Goal: Information Seeking & Learning: Learn about a topic

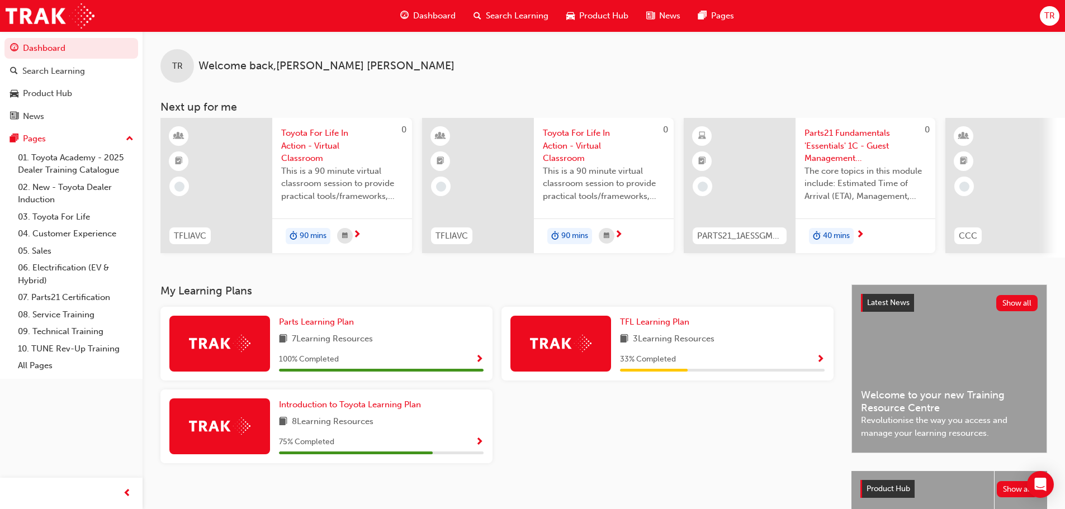
click at [856, 145] on span "Parts21 Fundamentals 'Essentials' 1C - Guest Management eLearning" at bounding box center [865, 146] width 122 height 38
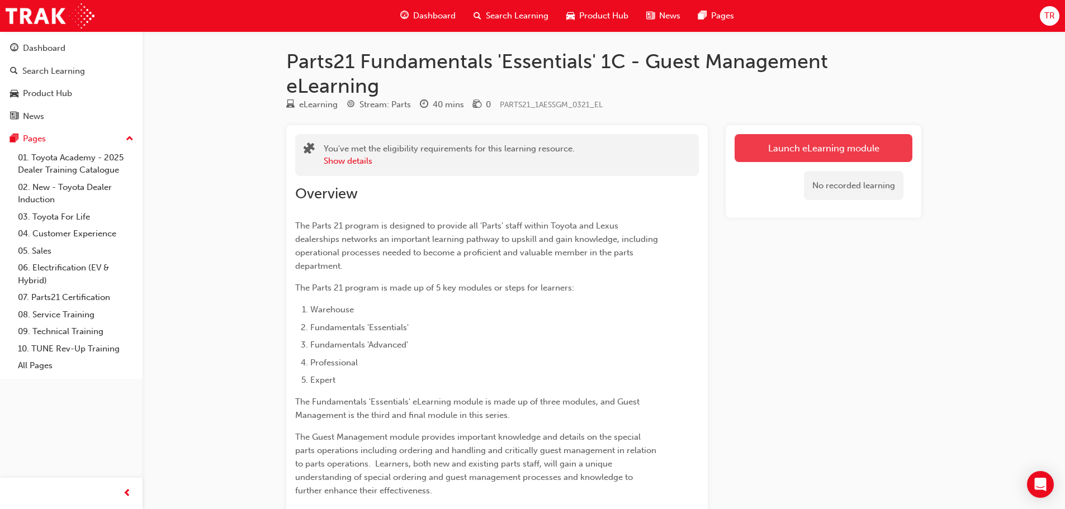
click at [807, 144] on link "Launch eLearning module" at bounding box center [823, 148] width 178 height 28
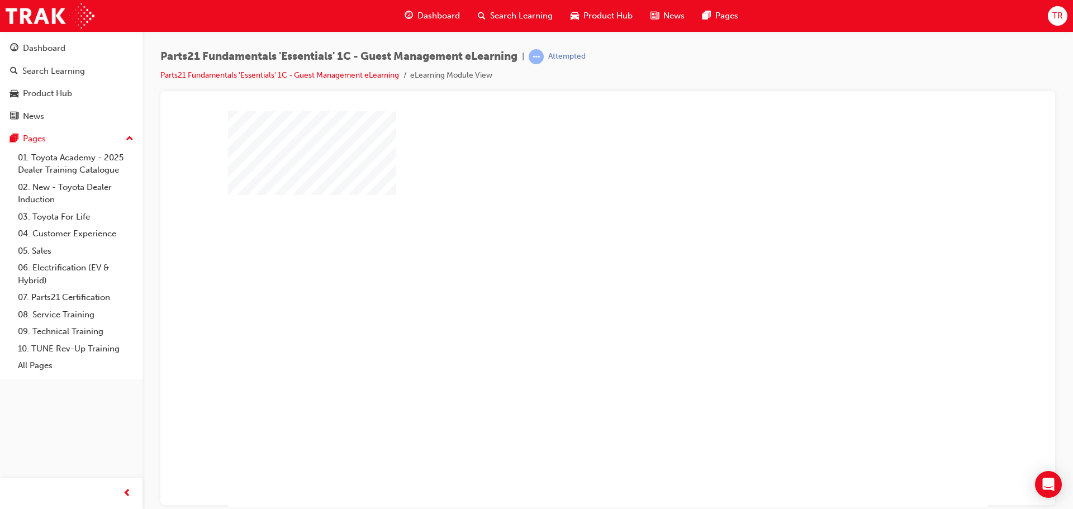
click at [576, 277] on div "play" at bounding box center [576, 277] width 0 height 0
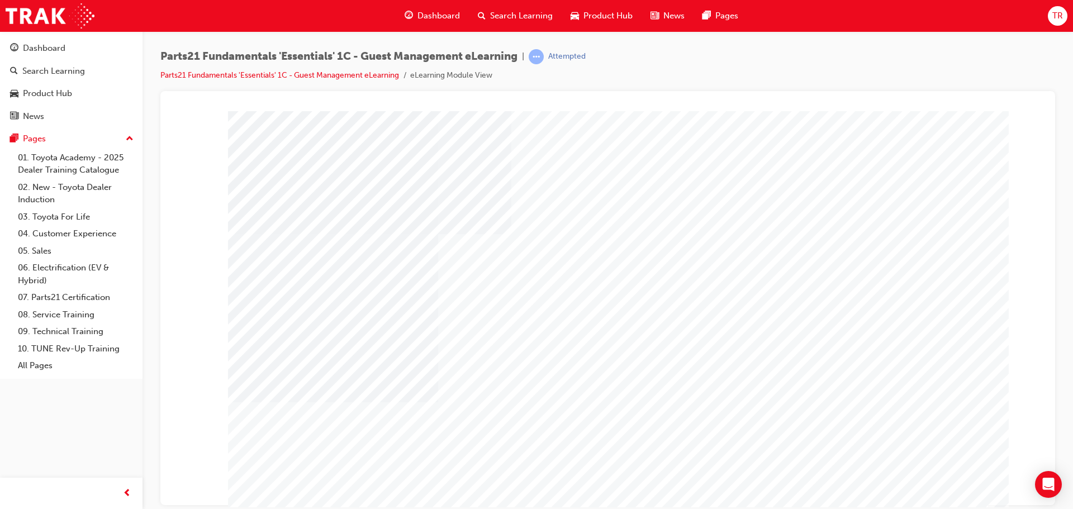
type input "boom"
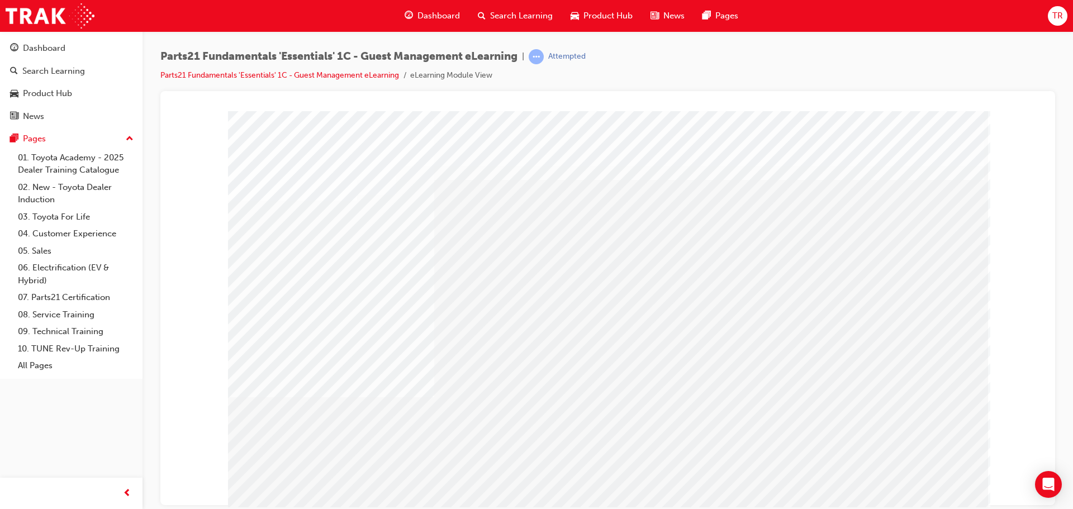
drag, startPoint x: 300, startPoint y: 279, endPoint x: 299, endPoint y: 296, distance: 16.8
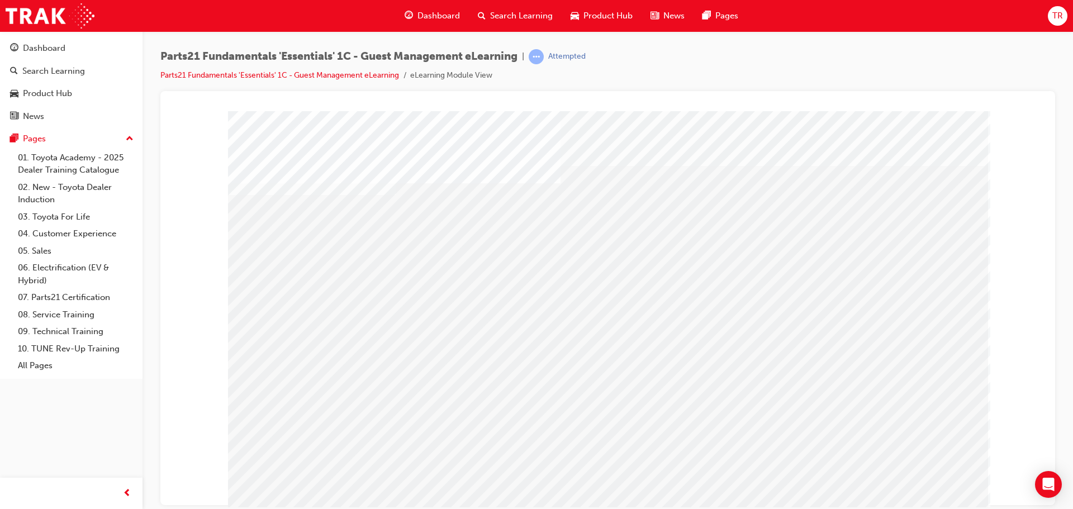
drag, startPoint x: 281, startPoint y: 441, endPoint x: 274, endPoint y: 410, distance: 32.0
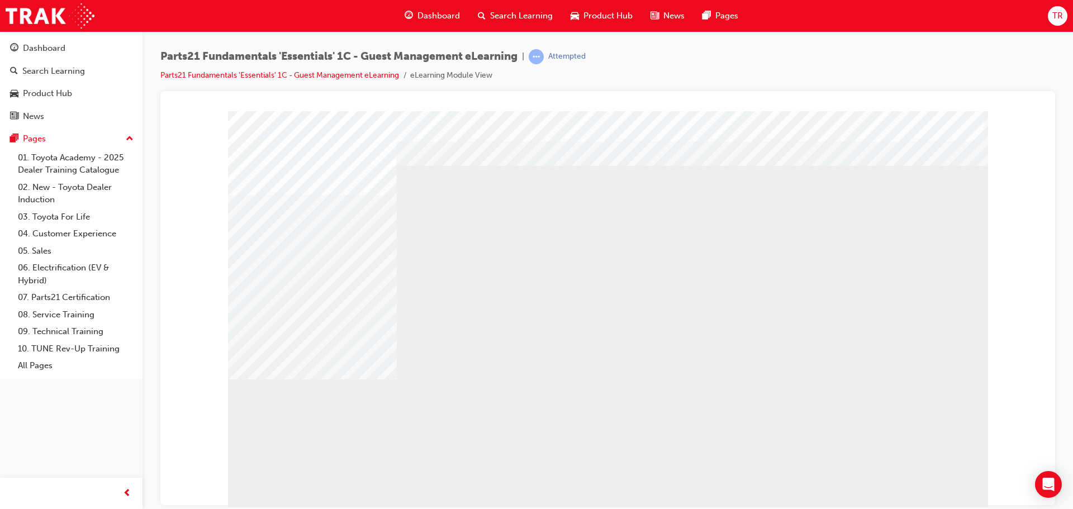
drag, startPoint x: 563, startPoint y: 290, endPoint x: 608, endPoint y: 298, distance: 46.0
click at [605, 295] on div "multistate" at bounding box center [608, 312] width 760 height 402
click at [767, 304] on div "multistate" at bounding box center [608, 312] width 760 height 402
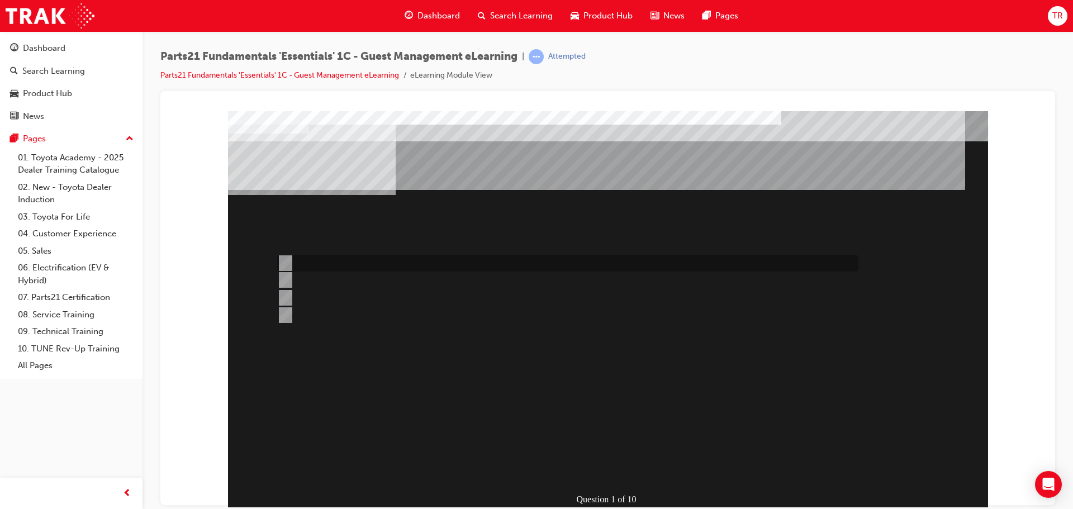
click at [286, 263] on input "Use it for all enquiries." at bounding box center [283, 263] width 12 height 12
click at [290, 276] on div at bounding box center [564, 280] width 581 height 17
radio input "false"
radio input "true"
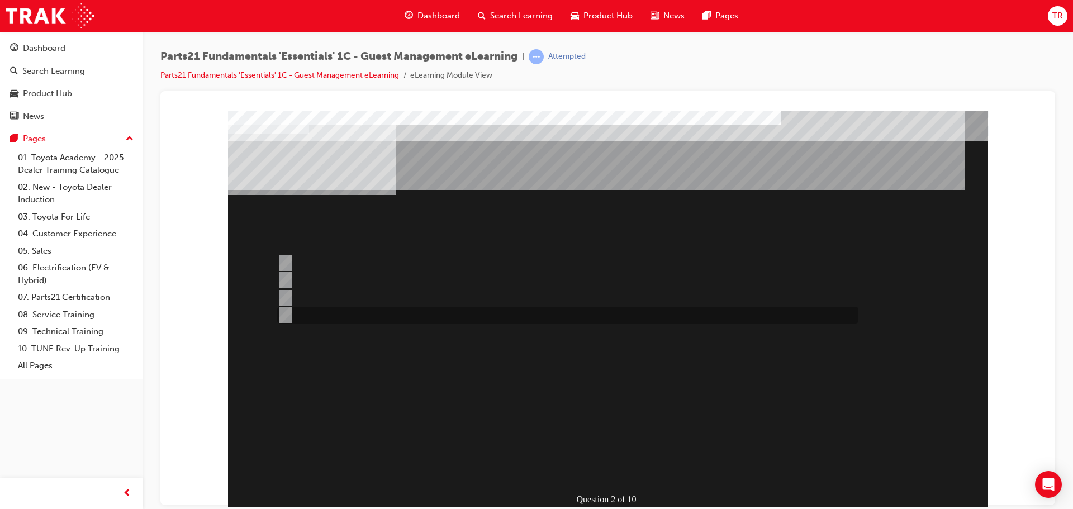
click at [291, 311] on div at bounding box center [564, 315] width 581 height 17
radio input "true"
click at [297, 311] on div at bounding box center [564, 315] width 581 height 17
radio input "true"
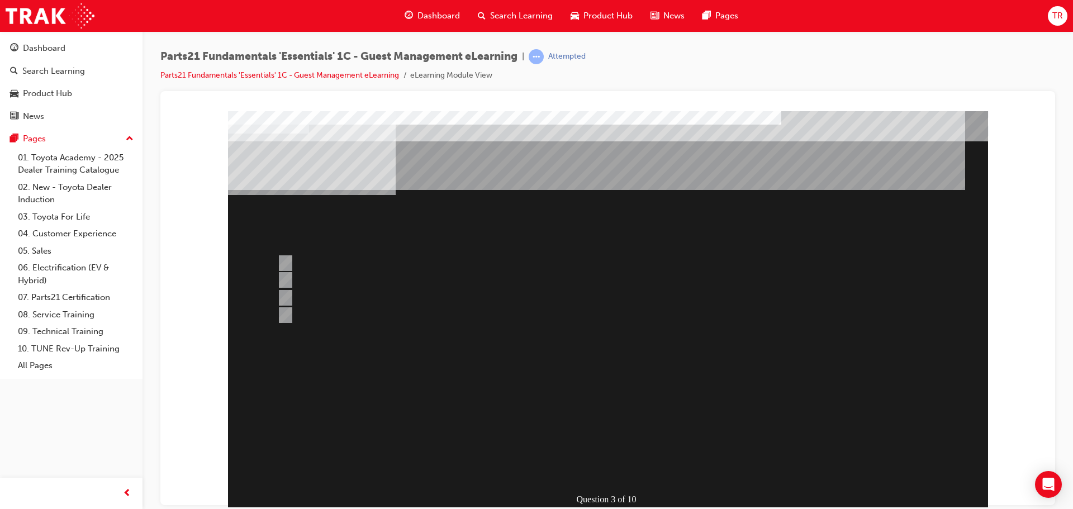
click at [283, 298] on input "T-support" at bounding box center [283, 298] width 12 height 12
radio input "true"
drag, startPoint x: 286, startPoint y: 333, endPoint x: 312, endPoint y: 369, distance: 45.3
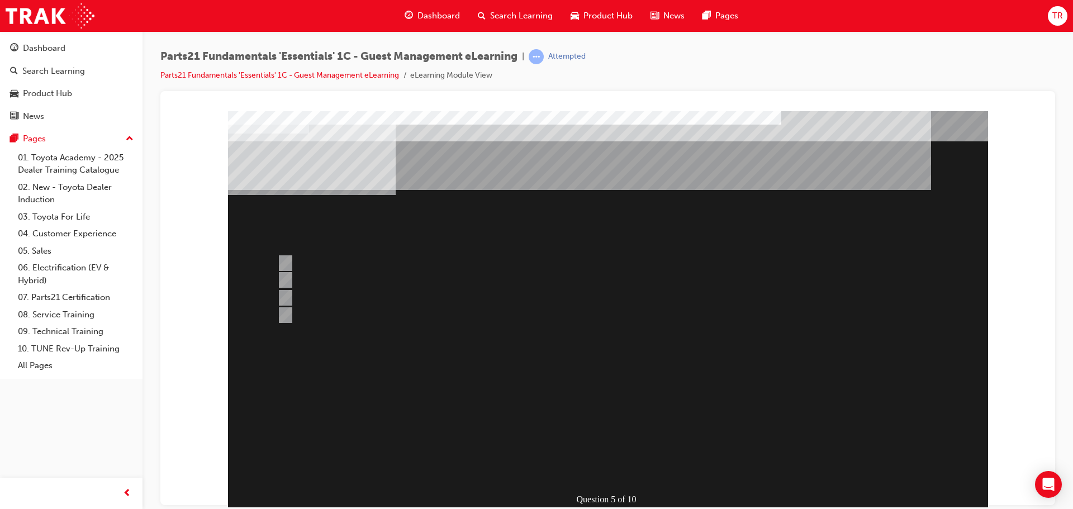
click at [312, 369] on div "Question 5 of 10" at bounding box center [608, 312] width 760 height 402
click at [282, 315] on input "Populate the “Parts Information” tab." at bounding box center [283, 315] width 12 height 12
radio input "true"
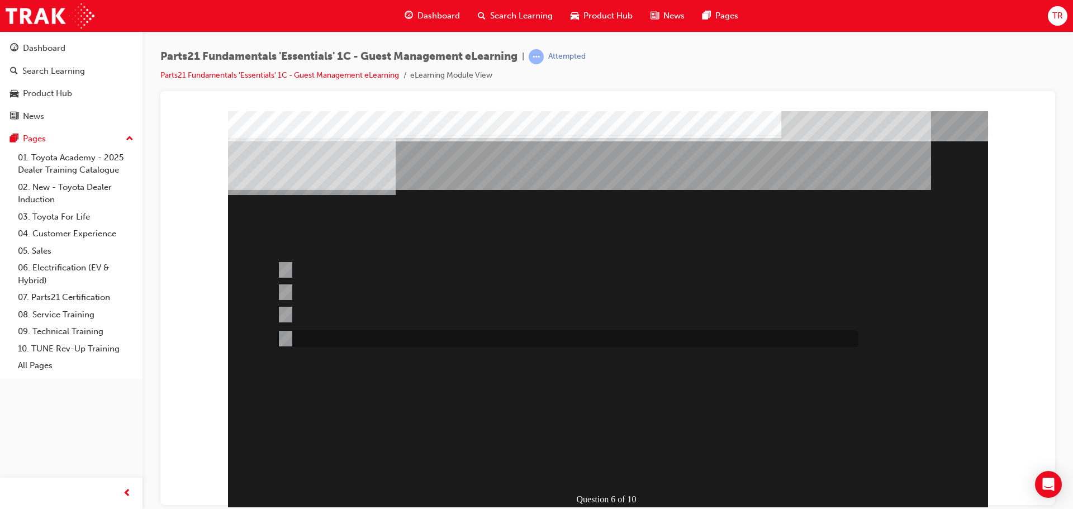
drag, startPoint x: 287, startPoint y: 331, endPoint x: 311, endPoint y: 355, distance: 34.0
click at [287, 331] on div at bounding box center [564, 338] width 581 height 17
radio input "true"
click at [618, 480] on div "Question 6 of 10" at bounding box center [608, 312] width 760 height 402
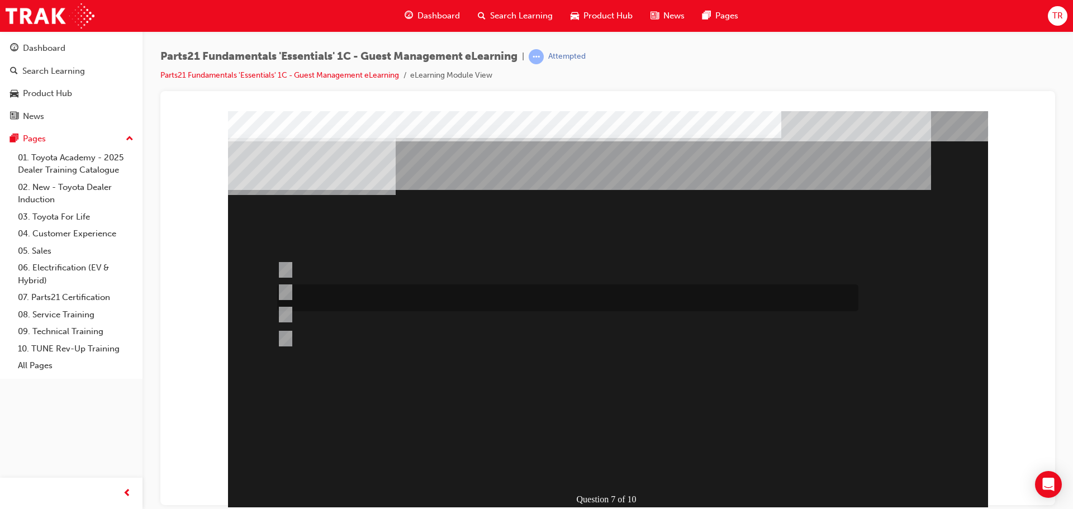
click at [290, 290] on div at bounding box center [564, 297] width 581 height 27
radio input "true"
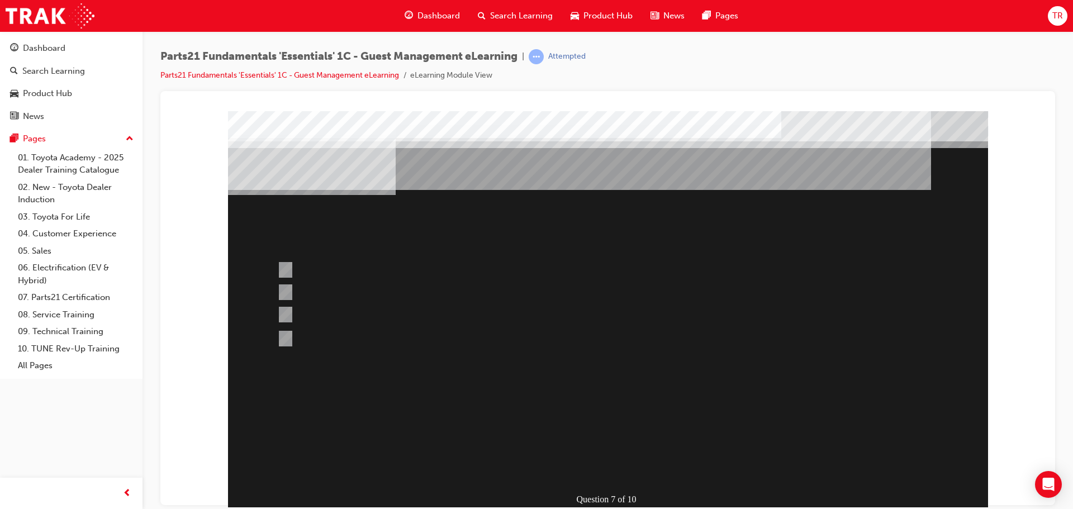
click at [285, 270] on div at bounding box center [608, 312] width 760 height 402
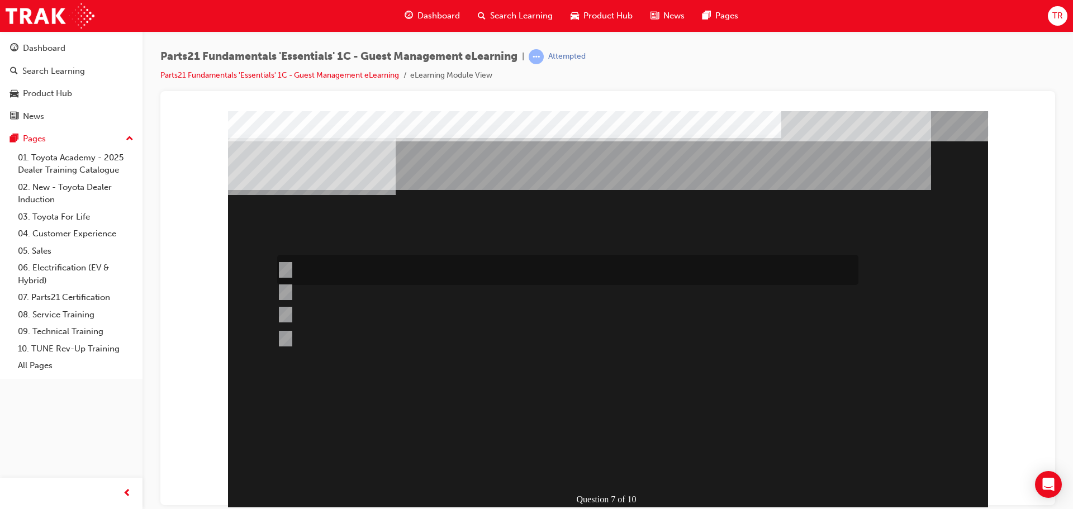
click at [289, 273] on input "When parts have arrived at the dealership." at bounding box center [283, 270] width 12 height 12
radio input "true"
click at [288, 340] on input "Set appointment date once the part has arrived." at bounding box center [283, 344] width 12 height 12
radio input "true"
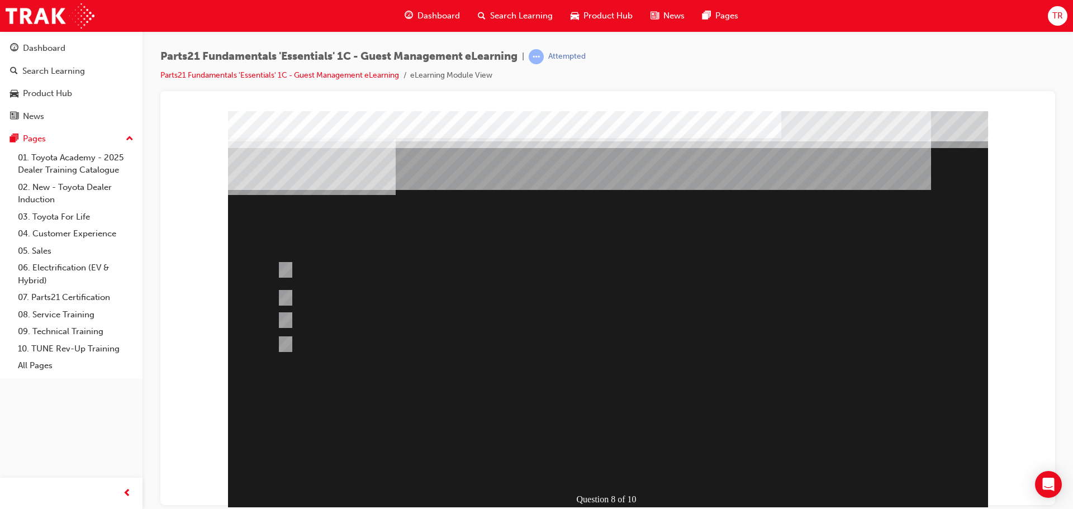
click at [284, 260] on div at bounding box center [608, 312] width 760 height 402
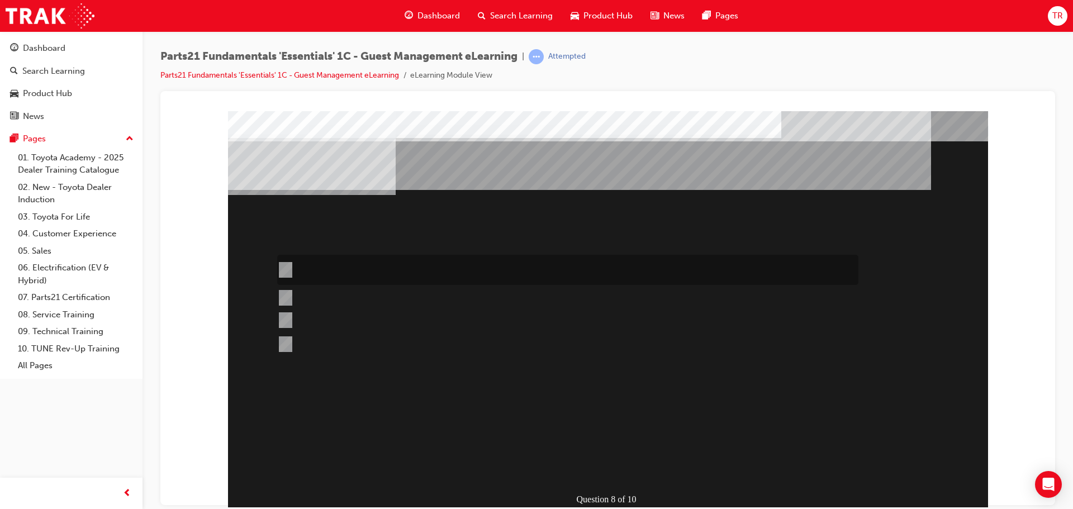
click at [284, 265] on input "Ensure distributors set reference ETAs and that this information is always comm…" at bounding box center [283, 270] width 12 height 12
radio input "true"
click at [285, 269] on input "Yellow" at bounding box center [283, 270] width 12 height 12
radio input "true"
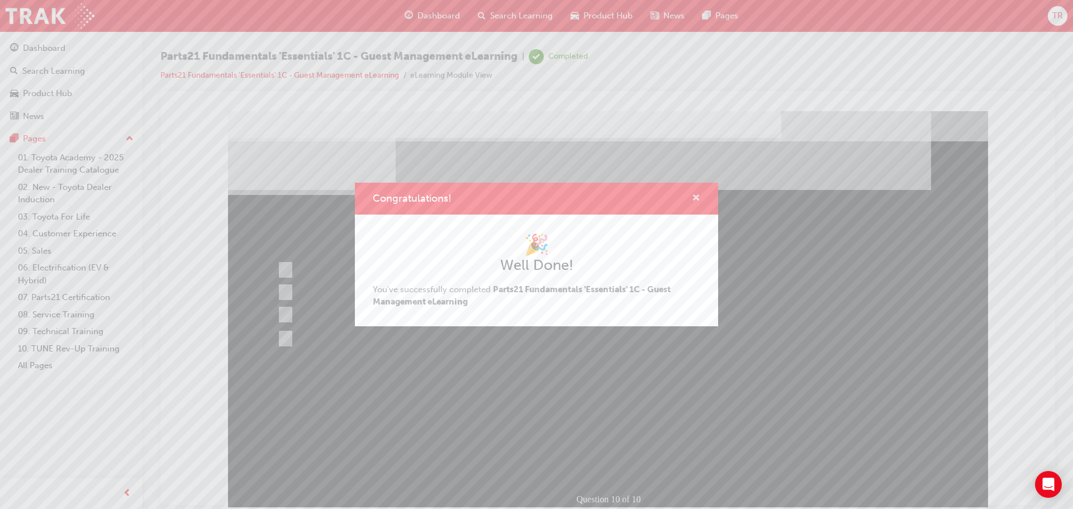
click at [698, 194] on span "cross-icon" at bounding box center [696, 199] width 8 height 10
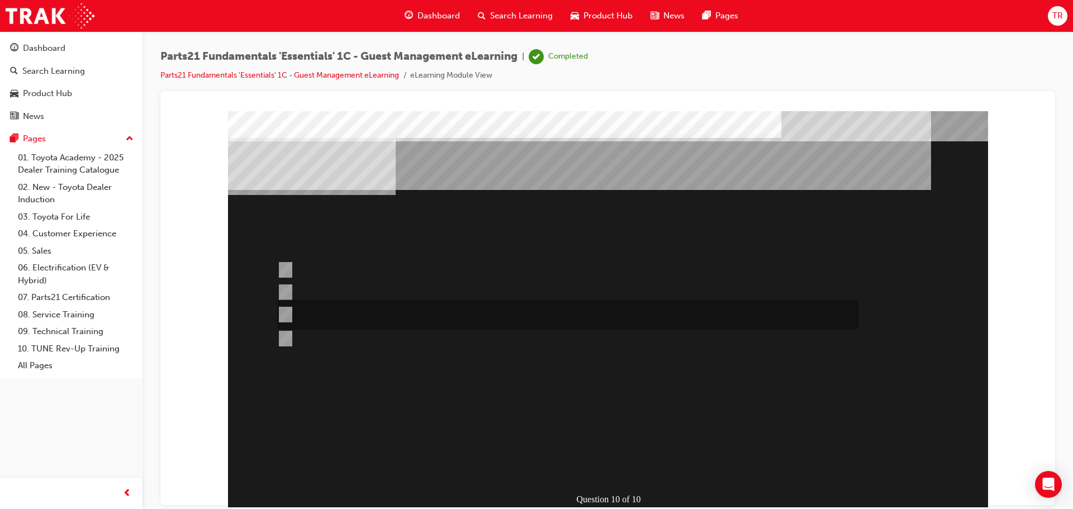
click at [306, 315] on div at bounding box center [564, 315] width 581 height 30
radio input "true"
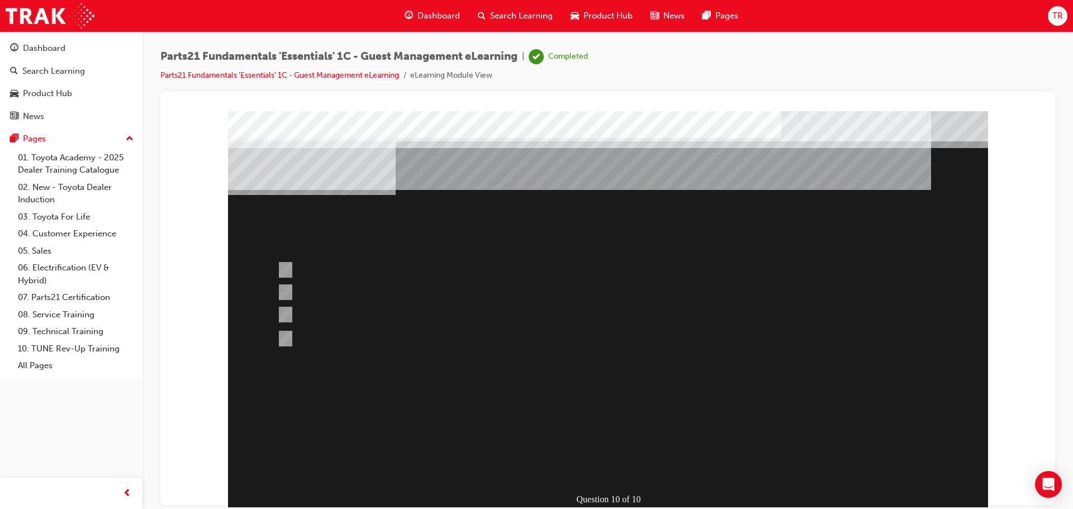
click at [317, 334] on div at bounding box center [608, 312] width 760 height 402
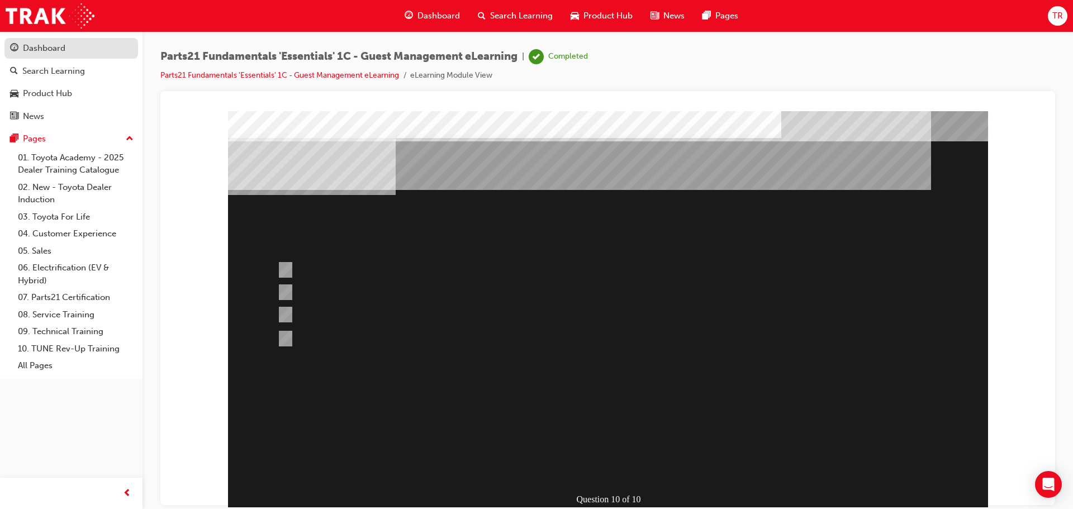
click at [78, 49] on div "Dashboard" at bounding box center [71, 48] width 122 height 14
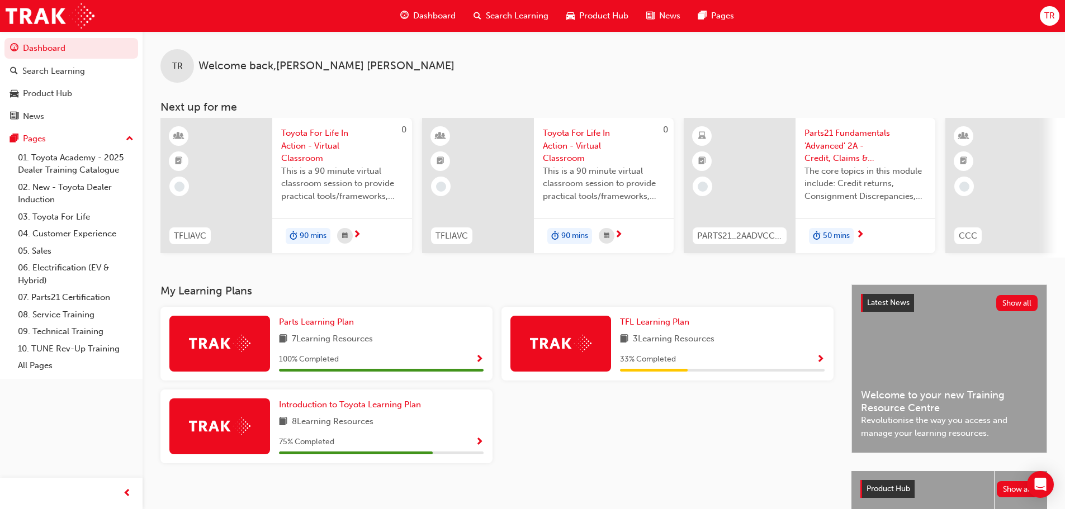
click at [844, 150] on span "Parts21 Fundamentals 'Advanced' 2A - Credit, Claims & Reporting" at bounding box center [865, 146] width 122 height 38
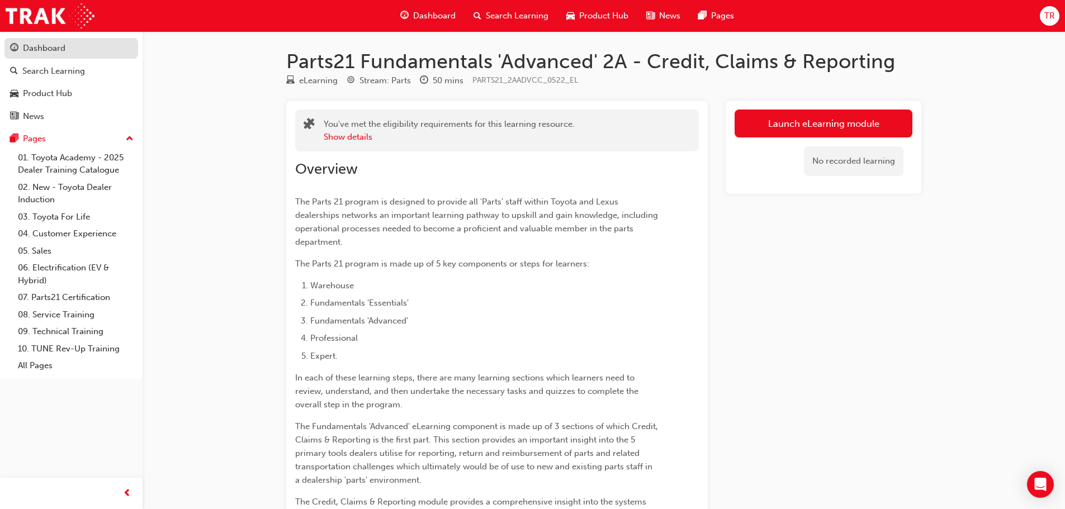
click at [54, 52] on div "Dashboard" at bounding box center [44, 48] width 42 height 13
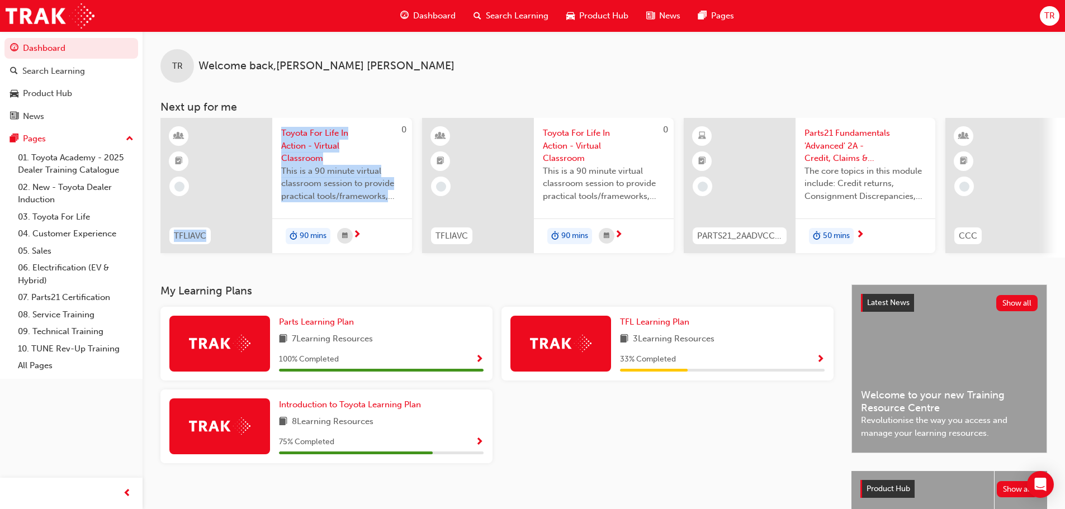
drag, startPoint x: 260, startPoint y: 264, endPoint x: 272, endPoint y: 257, distance: 13.3
click at [272, 262] on div "TR Welcome back , [PERSON_NAME] Next up for me 0 TFLIAVC Toyota For Life In Act…" at bounding box center [604, 157] width 922 height 253
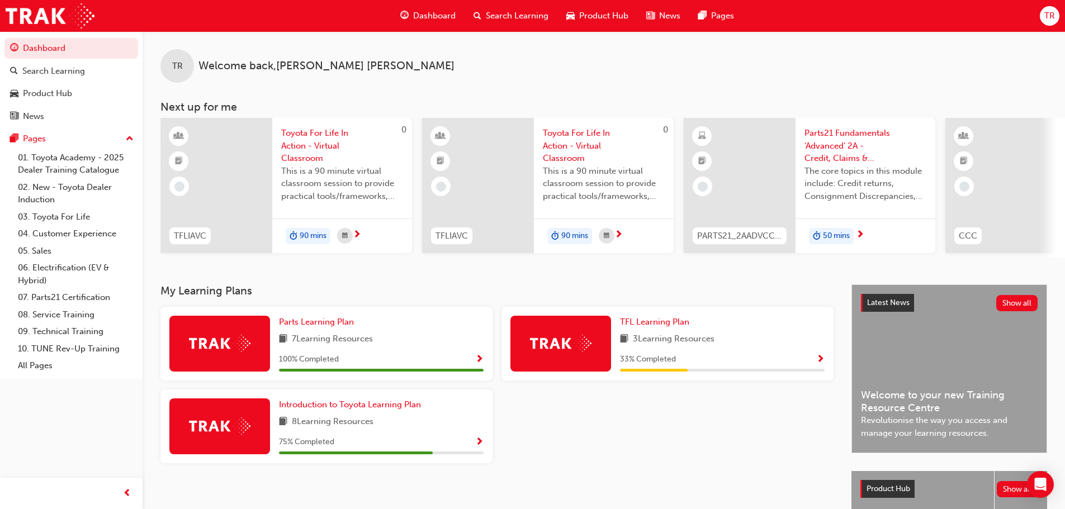
click at [311, 282] on div "TR Welcome back , [PERSON_NAME] Next up for me 0 TFLIAVC Toyota For Life In Act…" at bounding box center [604, 157] width 922 height 253
click at [296, 263] on div "TR Welcome back , [PERSON_NAME] Next up for me 0 TFLIAVC Toyota For Life In Act…" at bounding box center [604, 157] width 922 height 253
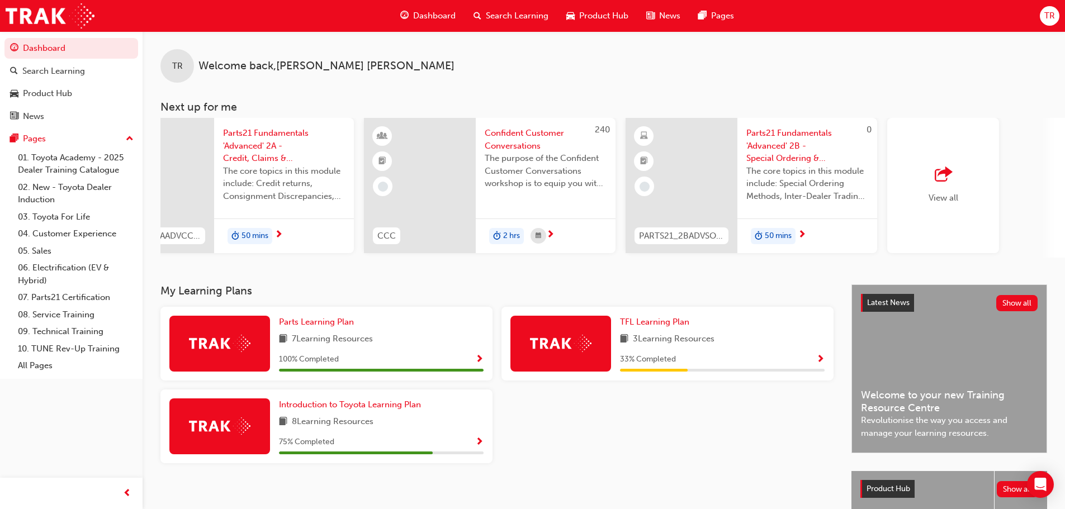
scroll to position [0, 663]
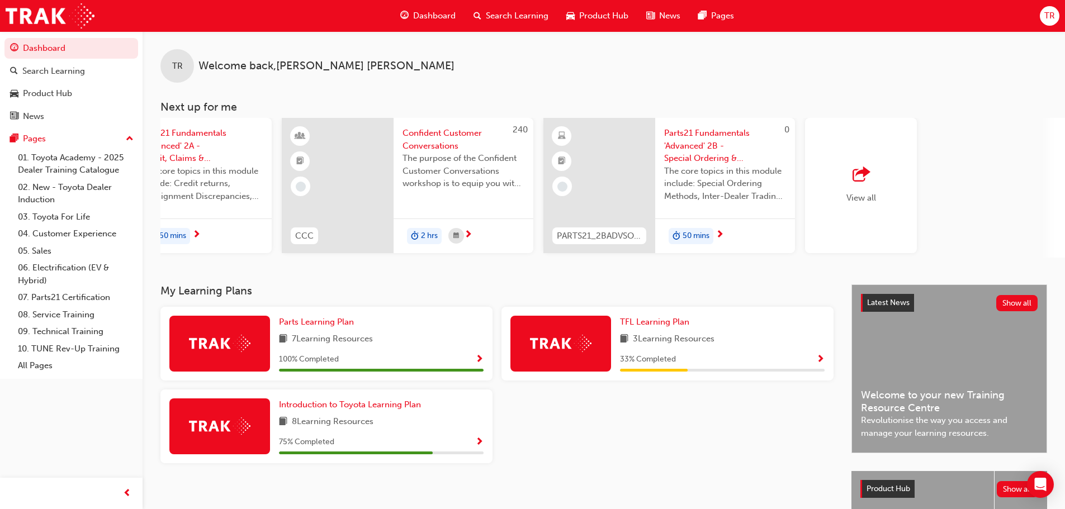
click at [864, 169] on span "outbound-icon" at bounding box center [860, 175] width 17 height 16
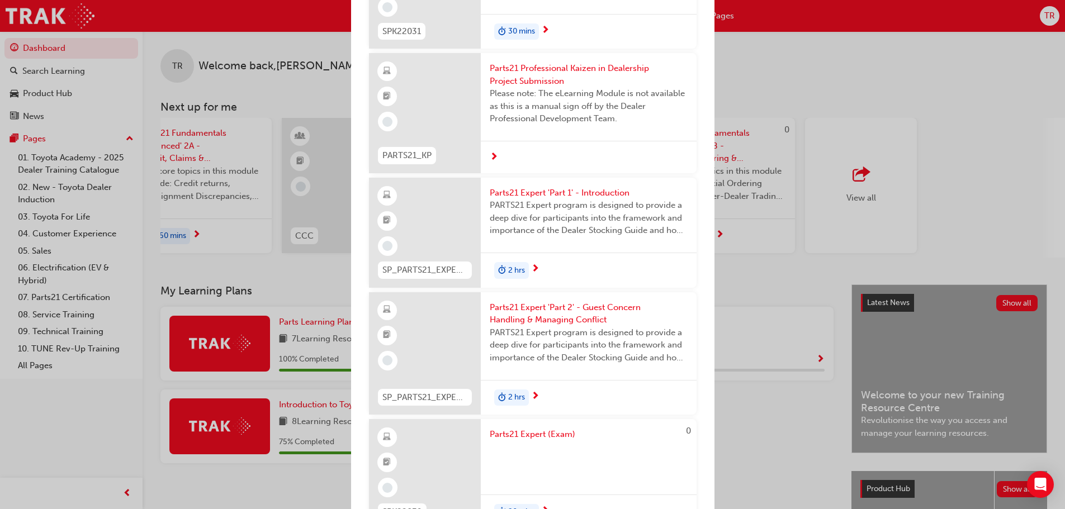
scroll to position [1412, 0]
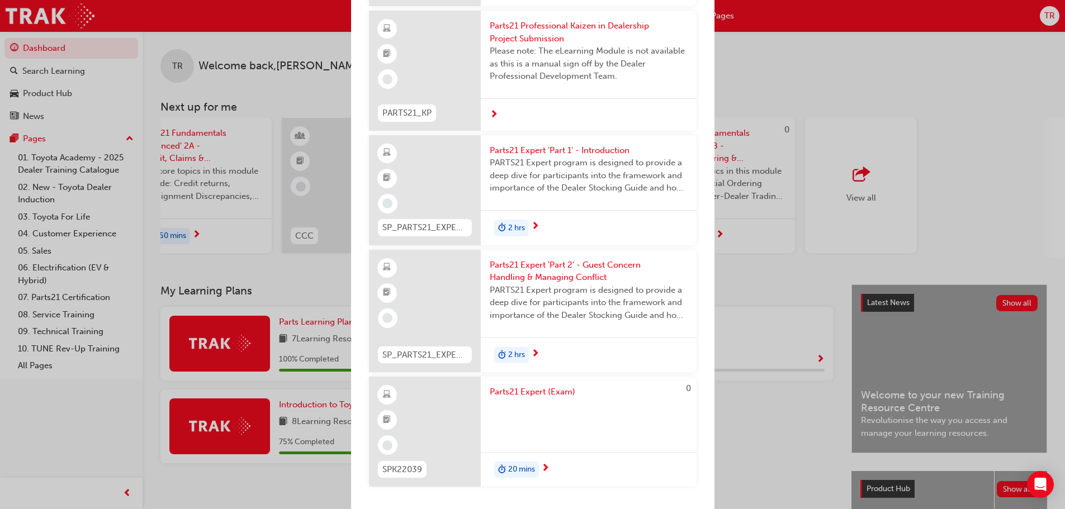
click at [795, 442] on div "Next up for me 0 TFLIAVC Toyota For Life In Action - Virtual Classroom This is …" at bounding box center [532, 254] width 1065 height 509
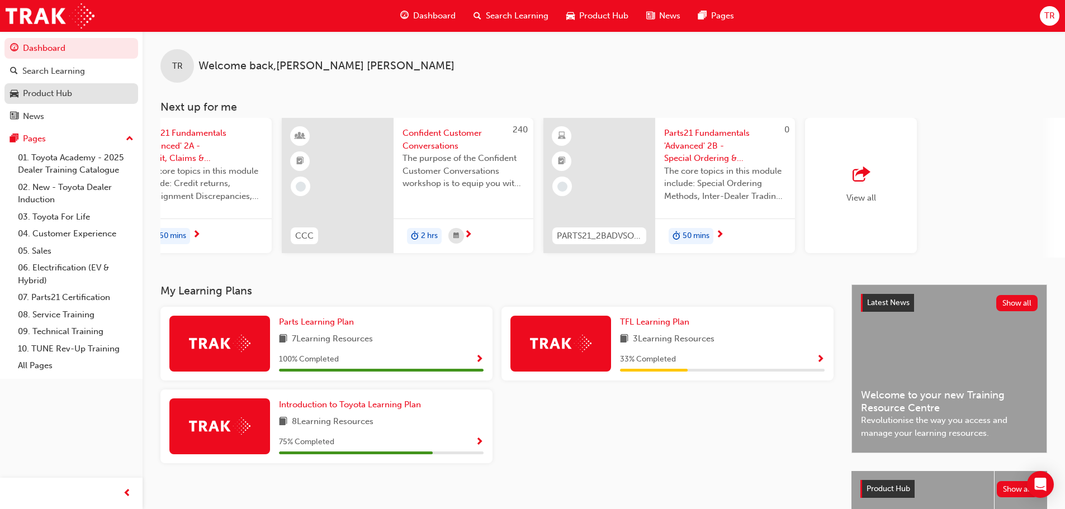
click at [65, 97] on div "Product Hub" at bounding box center [47, 93] width 49 height 13
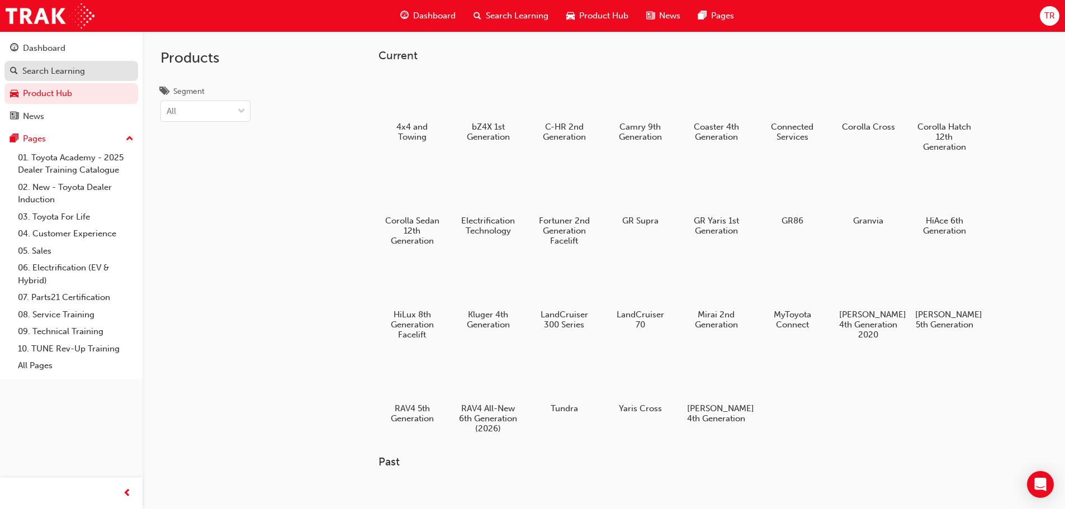
click at [72, 74] on div "Search Learning" at bounding box center [53, 71] width 63 height 13
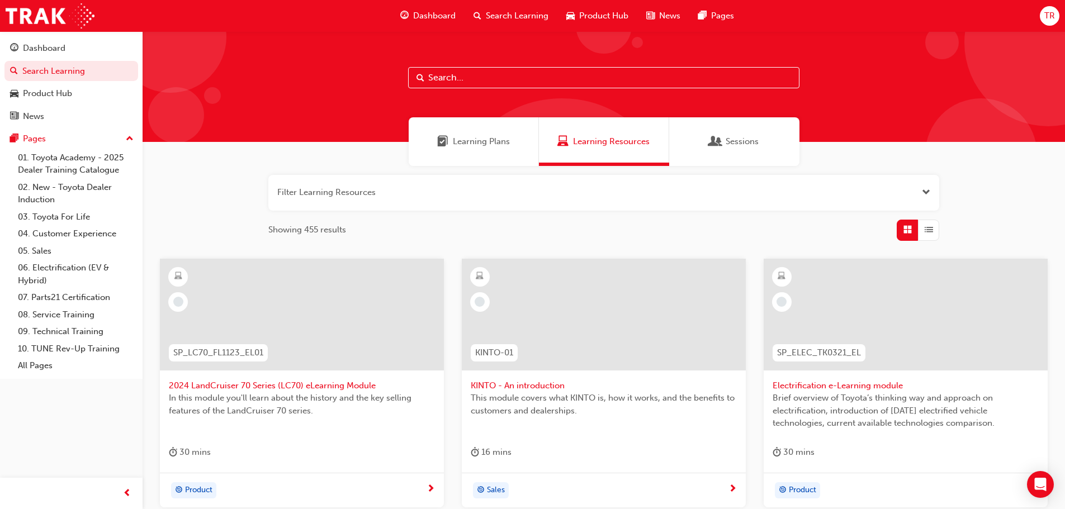
click at [482, 208] on button "button" at bounding box center [603, 193] width 671 height 36
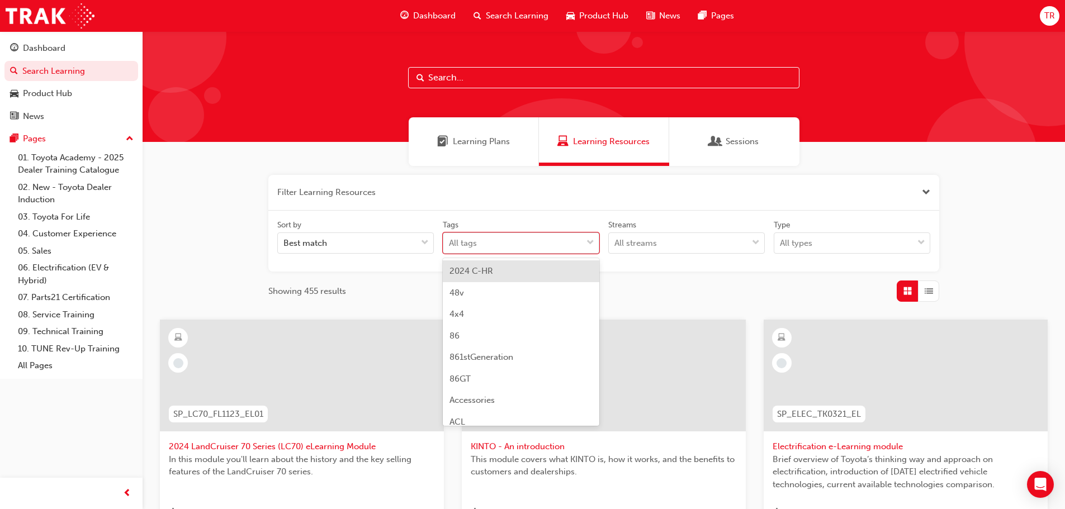
click at [537, 241] on div "All tags" at bounding box center [512, 244] width 139 height 20
click at [450, 241] on input "Tags option 2024 C-HR focused, 1 of 189. 189 results available. Use Up and Down…" at bounding box center [449, 243] width 1 height 10
click at [538, 240] on div "All tags" at bounding box center [512, 244] width 139 height 20
click at [450, 240] on input "Tags option 2024 C-HR focused, 1 of 189. 189 results available. Use Up and Down…" at bounding box center [449, 243] width 1 height 10
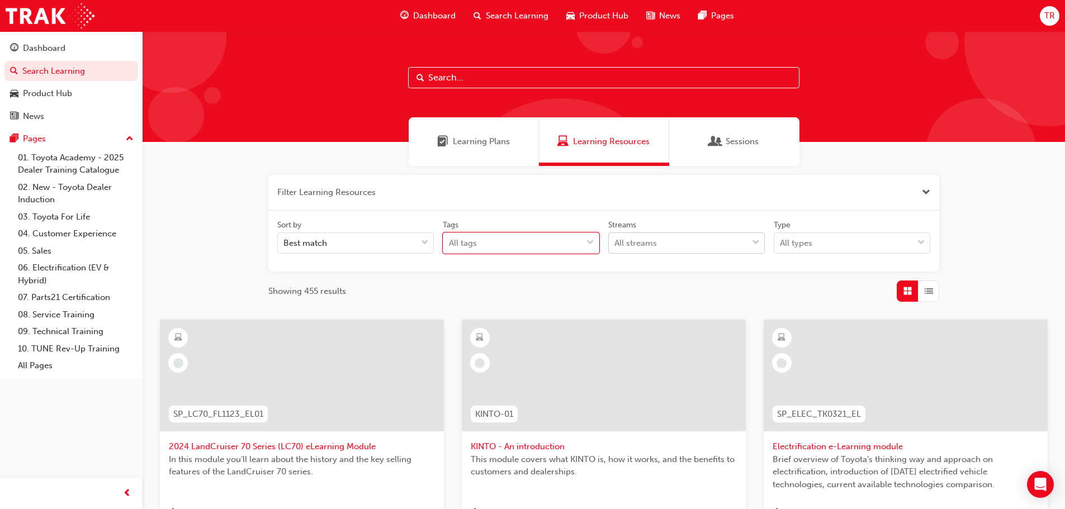
click at [617, 234] on div "All streams" at bounding box center [678, 244] width 139 height 20
click at [615, 238] on input "Streams All streams" at bounding box center [614, 243] width 1 height 10
click at [618, 234] on div "All streams" at bounding box center [678, 244] width 139 height 20
click at [615, 238] on input "Streams 0 results available. Select is focused ,type to refine list, press Down…" at bounding box center [614, 243] width 1 height 10
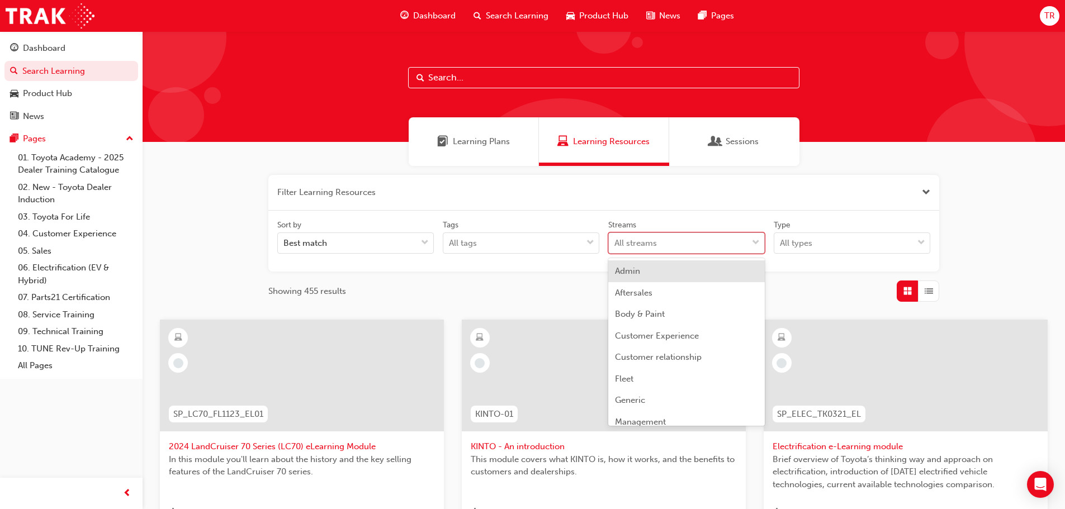
click at [618, 234] on div "All streams" at bounding box center [678, 244] width 139 height 20
click at [615, 238] on input "Streams option Admin focused, 1 of 23. 23 results available. Use Up and Down to…" at bounding box center [614, 243] width 1 height 10
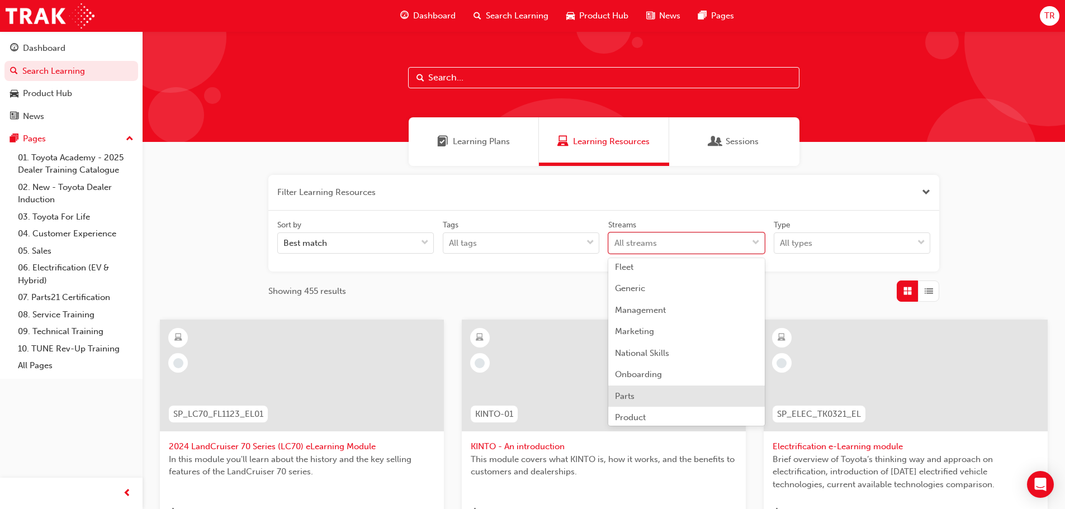
click at [643, 394] on div "Parts" at bounding box center [686, 397] width 156 height 22
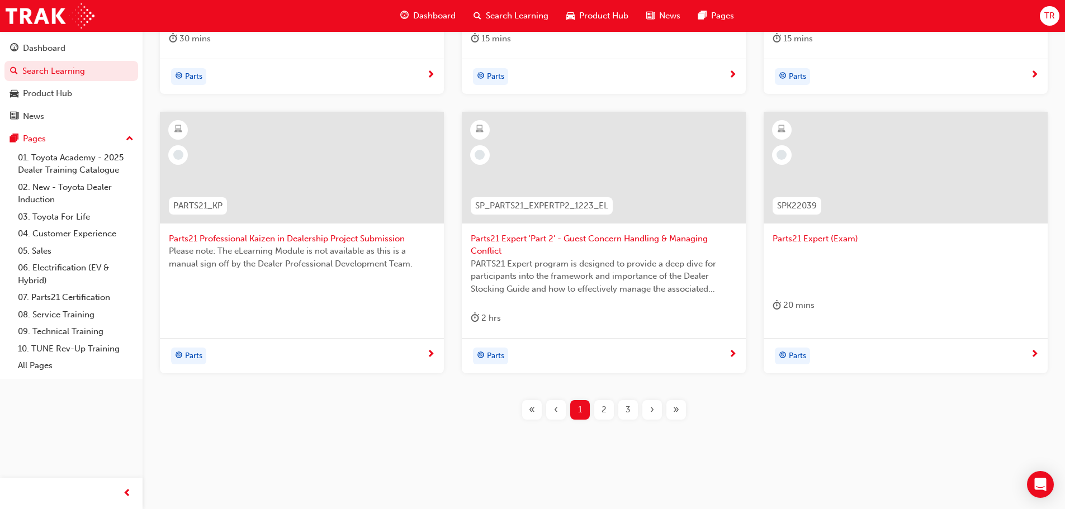
scroll to position [476, 0]
click at [614, 410] on button "2" at bounding box center [604, 409] width 24 height 20
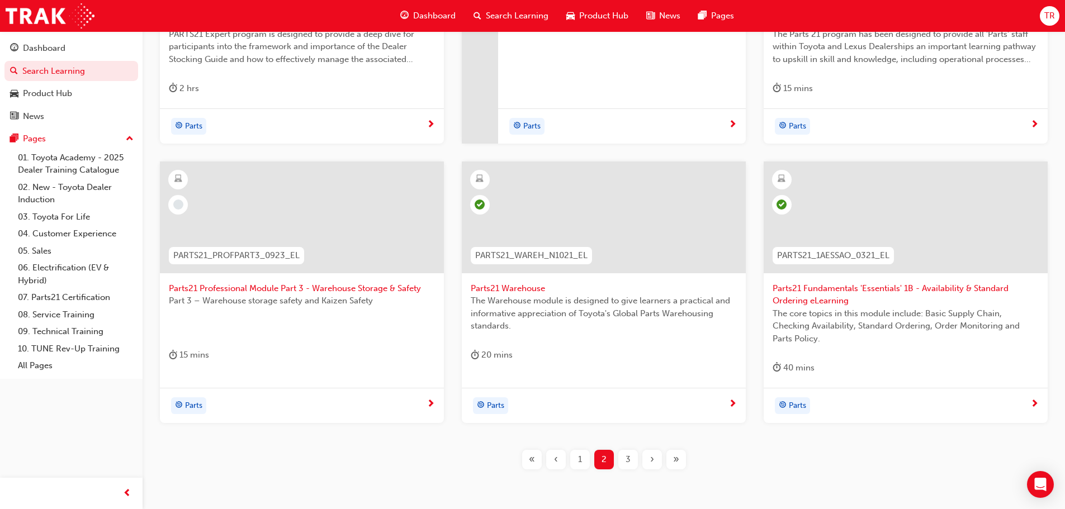
scroll to position [476, 0]
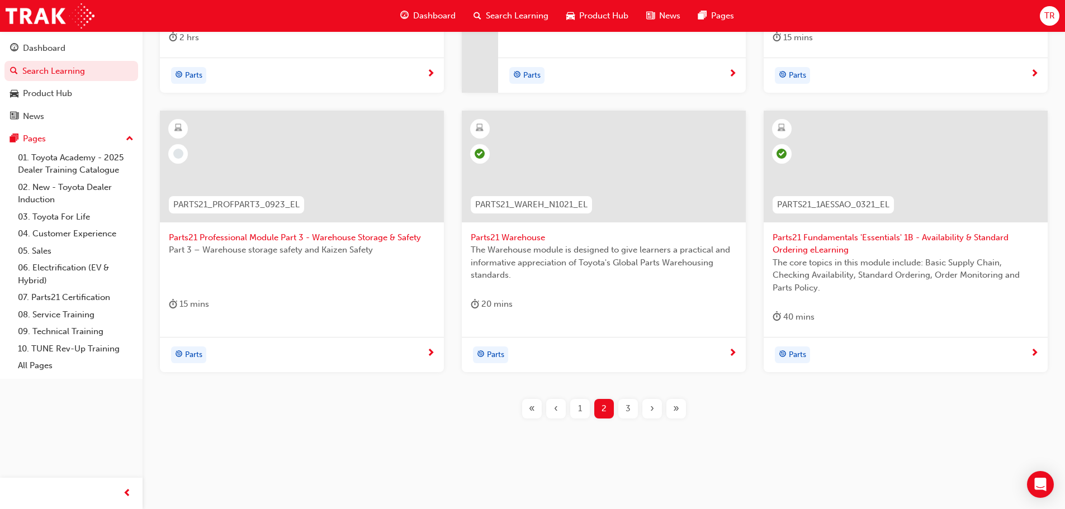
click at [619, 410] on div "3" at bounding box center [628, 409] width 20 height 20
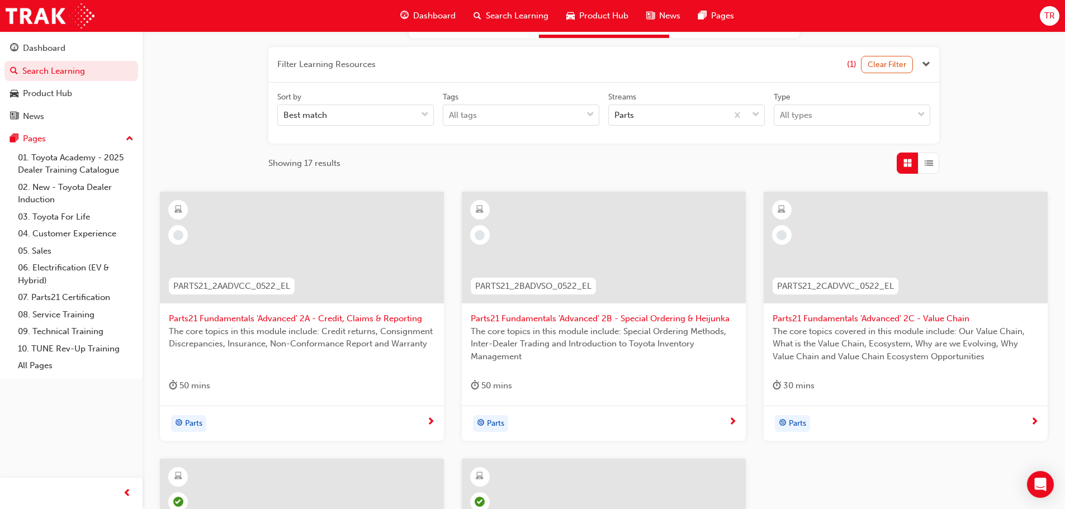
scroll to position [463, 0]
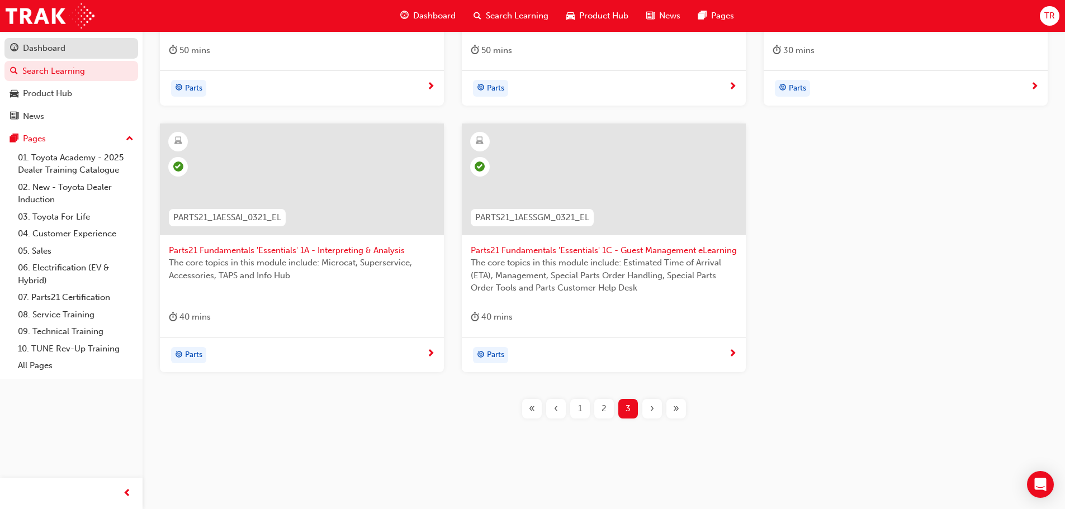
drag, startPoint x: 619, startPoint y: 410, endPoint x: 89, endPoint y: 53, distance: 638.8
click at [89, 53] on div "Dashboard" at bounding box center [71, 48] width 122 height 14
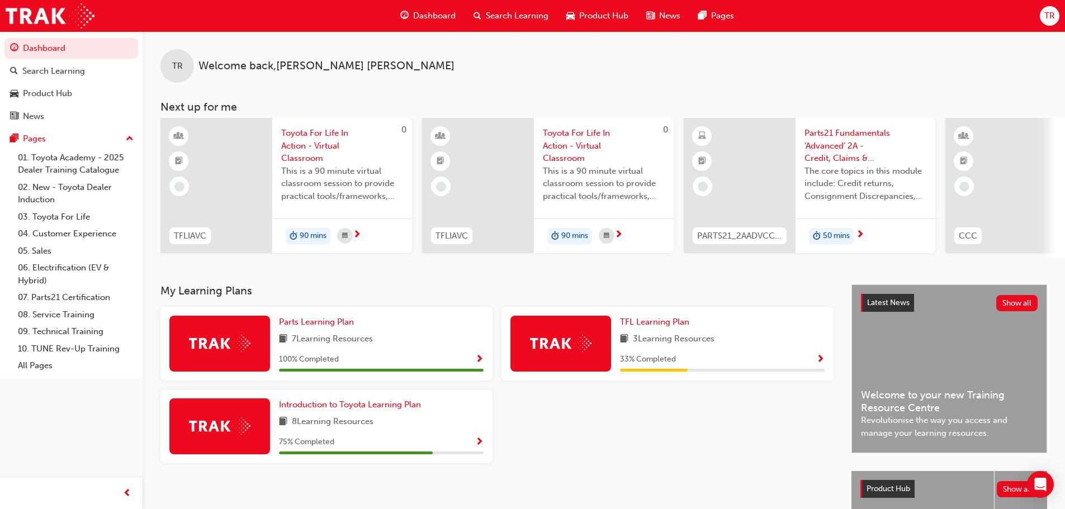
click at [824, 144] on span "Parts21 Fundamentals 'Advanced' 2A - Credit, Claims & Reporting" at bounding box center [865, 146] width 122 height 38
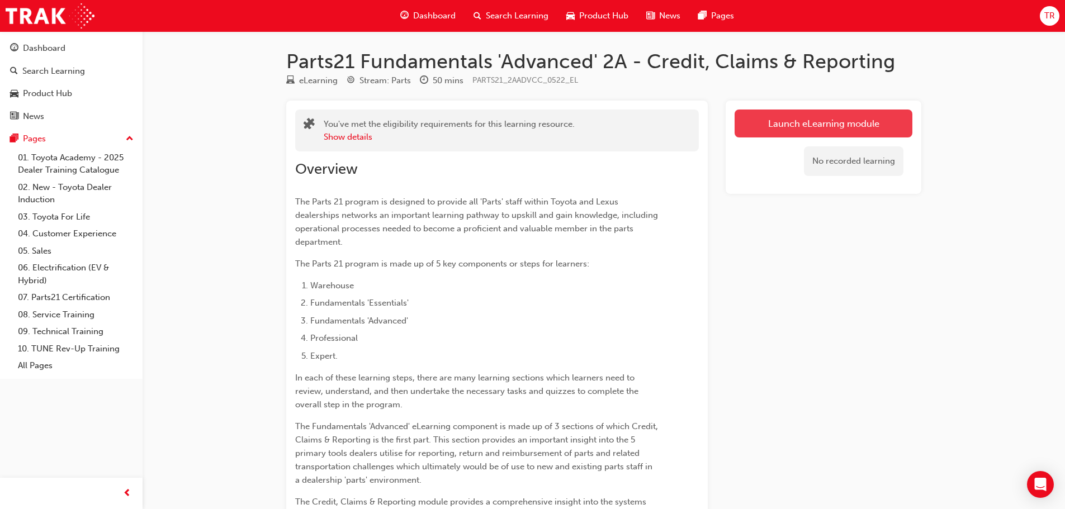
click at [831, 119] on link "Launch eLearning module" at bounding box center [823, 124] width 178 height 28
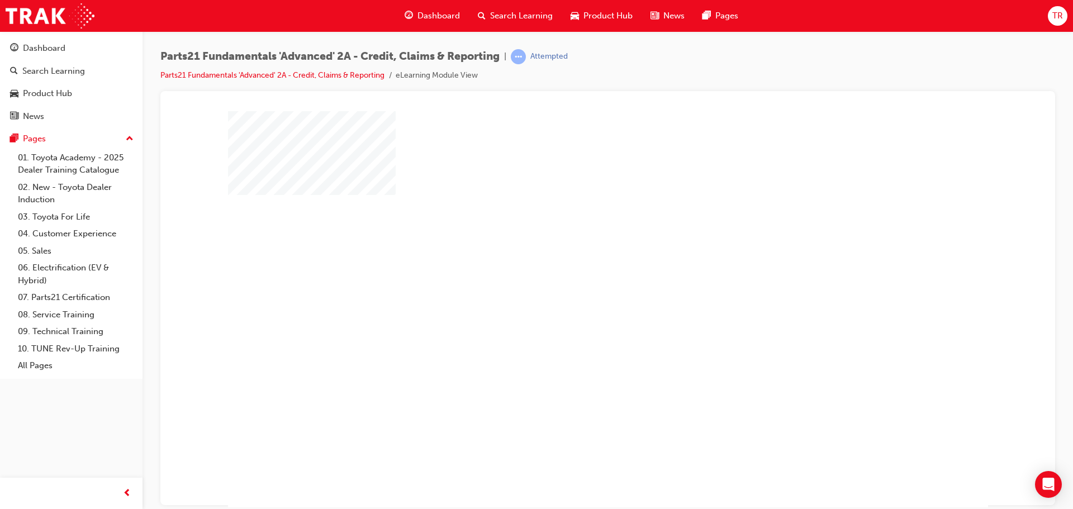
click at [557, 356] on div at bounding box center [608, 312] width 760 height 402
click at [576, 277] on div "play" at bounding box center [576, 277] width 0 height 0
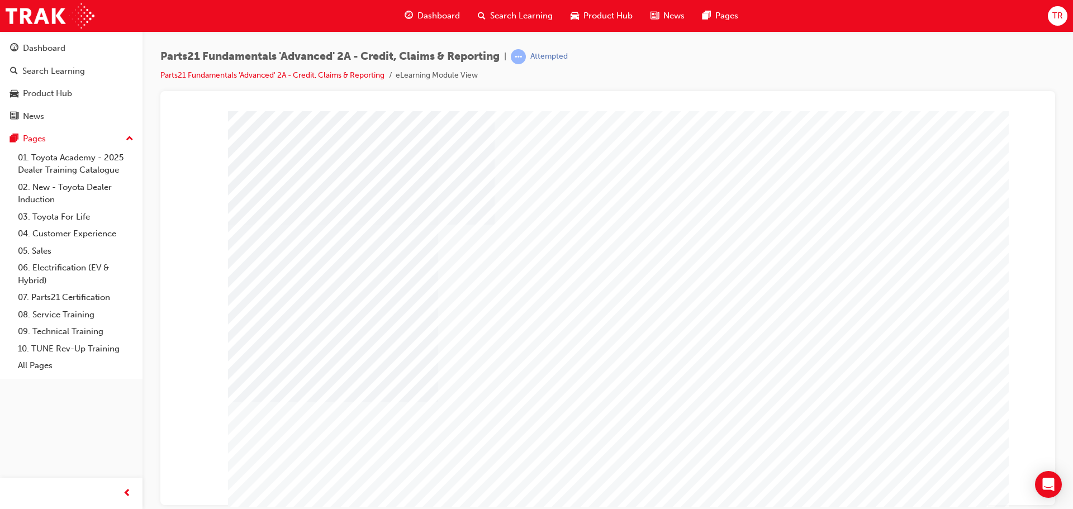
type input "boomer"
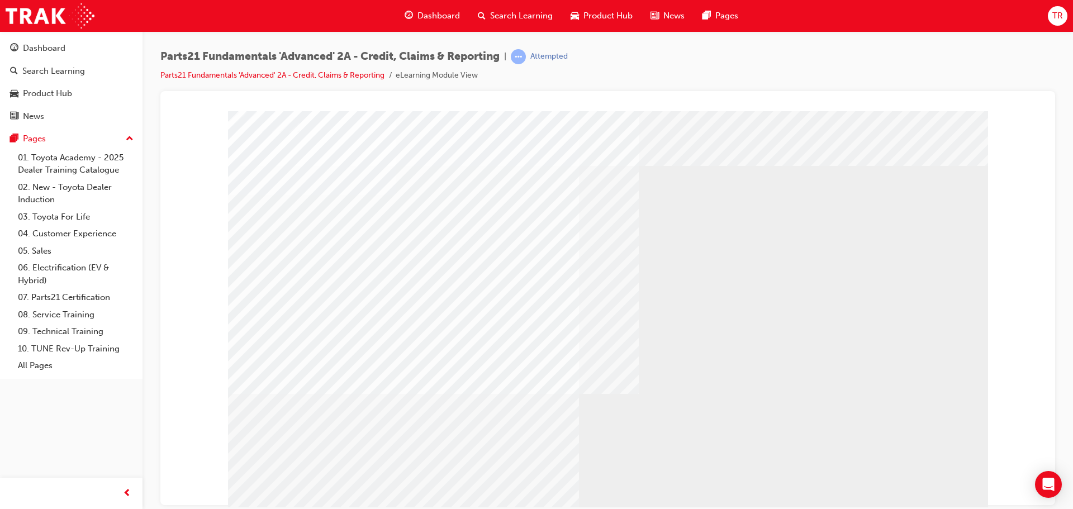
drag, startPoint x: 746, startPoint y: 253, endPoint x: 820, endPoint y: 246, distance: 74.0
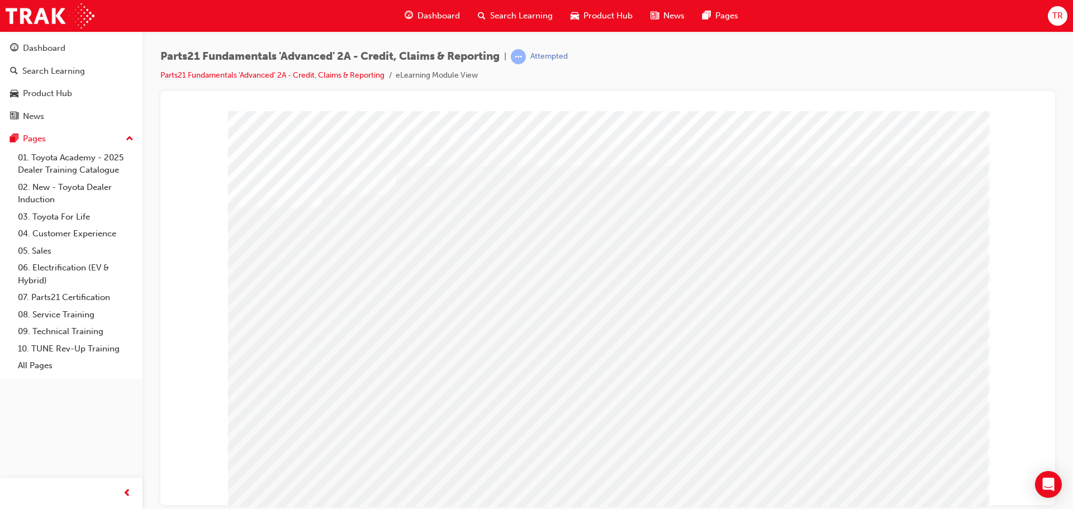
drag, startPoint x: 901, startPoint y: 487, endPoint x: 611, endPoint y: 348, distance: 321.0
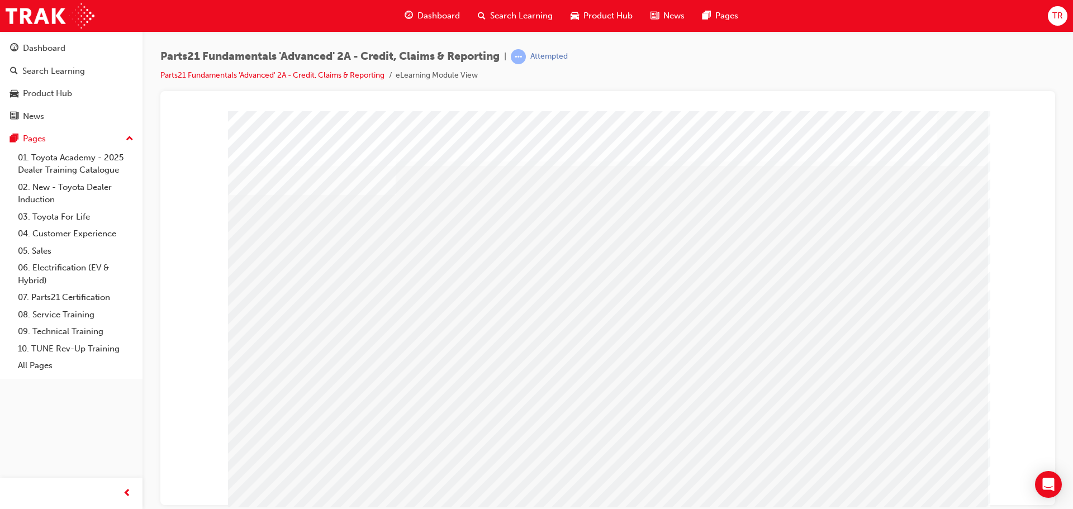
drag, startPoint x: 518, startPoint y: 349, endPoint x: 516, endPoint y: 344, distance: 6.0
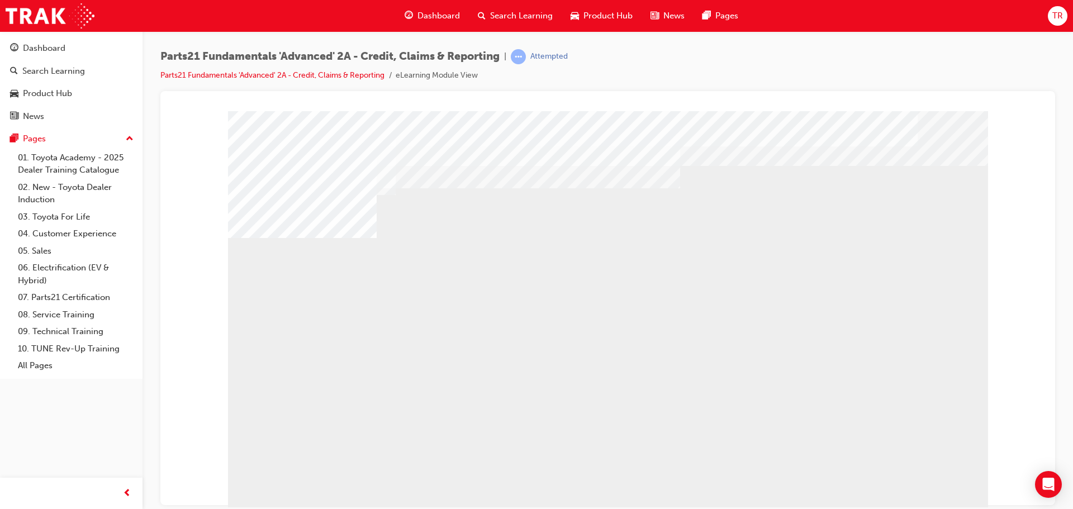
drag, startPoint x: 704, startPoint y: 387, endPoint x: 679, endPoint y: 380, distance: 26.7
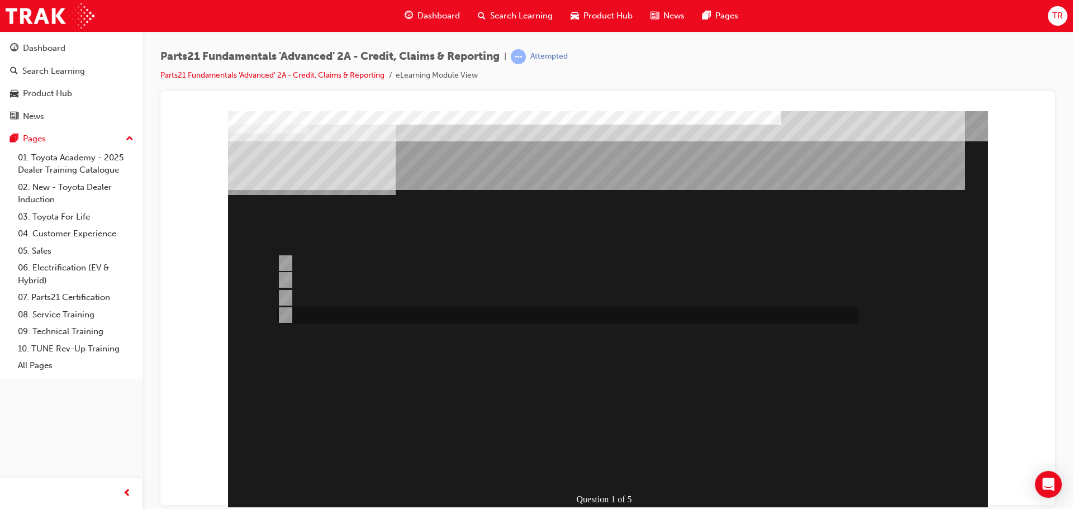
click at [336, 310] on div at bounding box center [564, 315] width 581 height 17
radio input "true"
click at [290, 281] on div at bounding box center [564, 280] width 581 height 17
radio input "true"
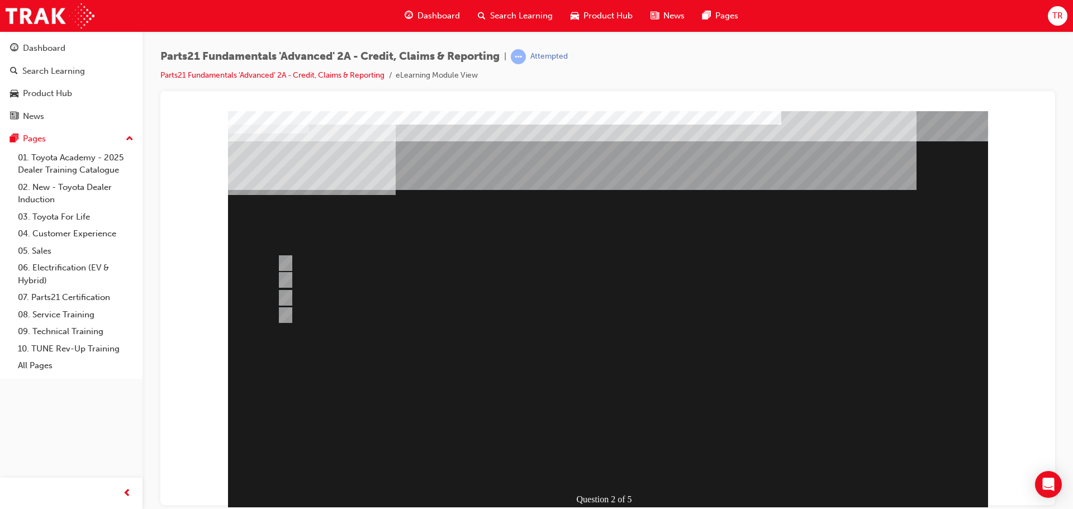
click at [368, 315] on div at bounding box center [564, 315] width 581 height 17
radio input "true"
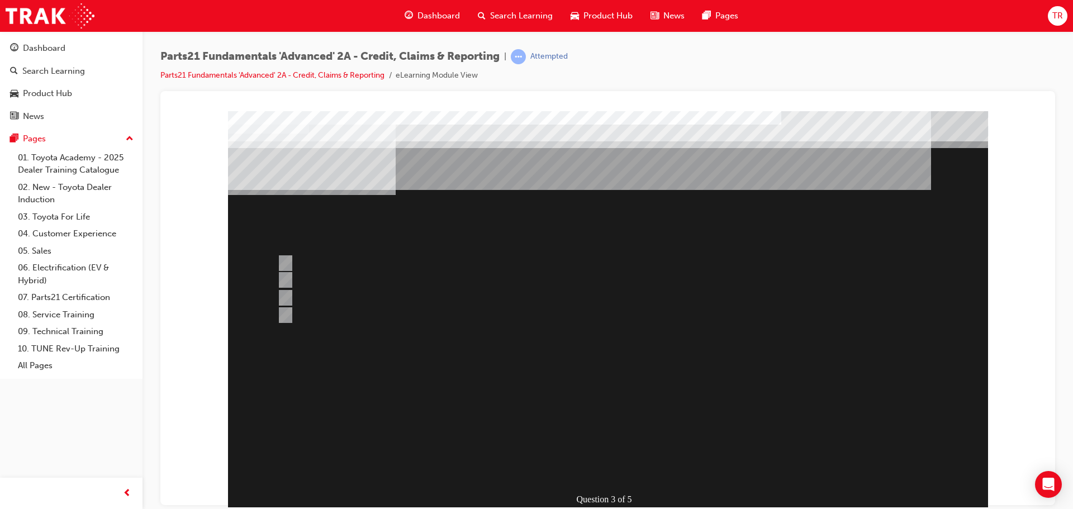
click at [330, 262] on div at bounding box center [608, 325] width 760 height 428
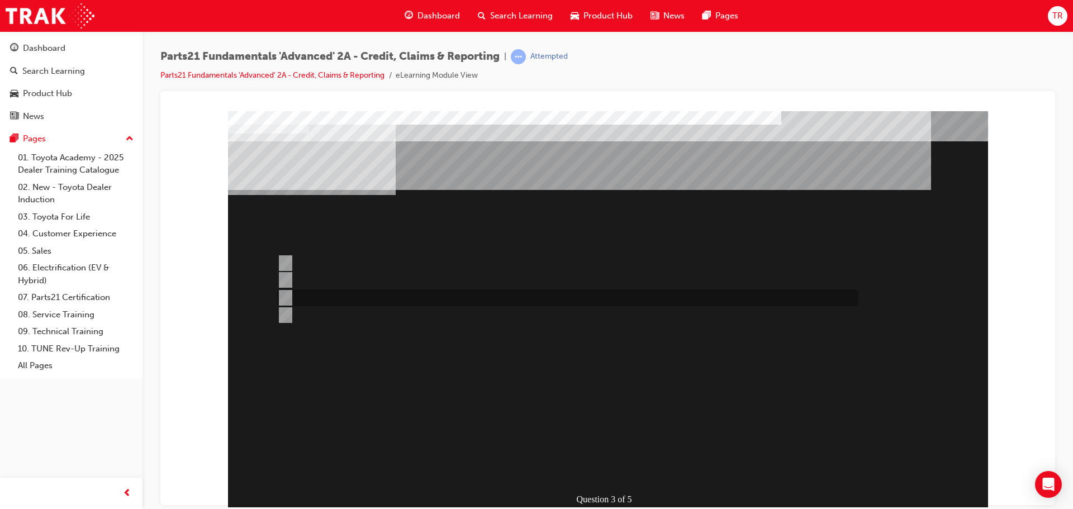
click at [339, 290] on div at bounding box center [564, 298] width 581 height 17
radio input "true"
click at [392, 316] on div at bounding box center [564, 315] width 581 height 17
radio input "true"
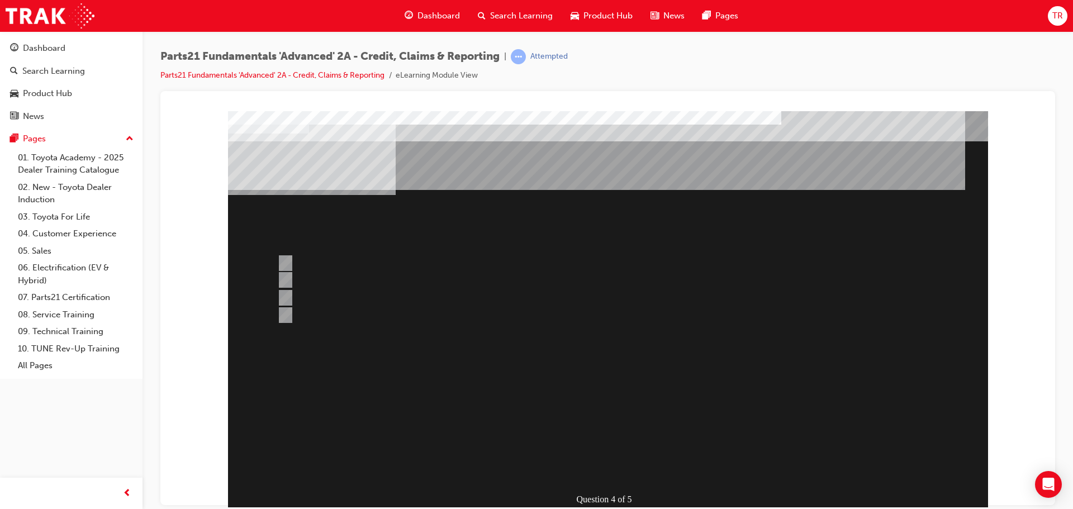
click at [371, 264] on div at bounding box center [564, 263] width 581 height 17
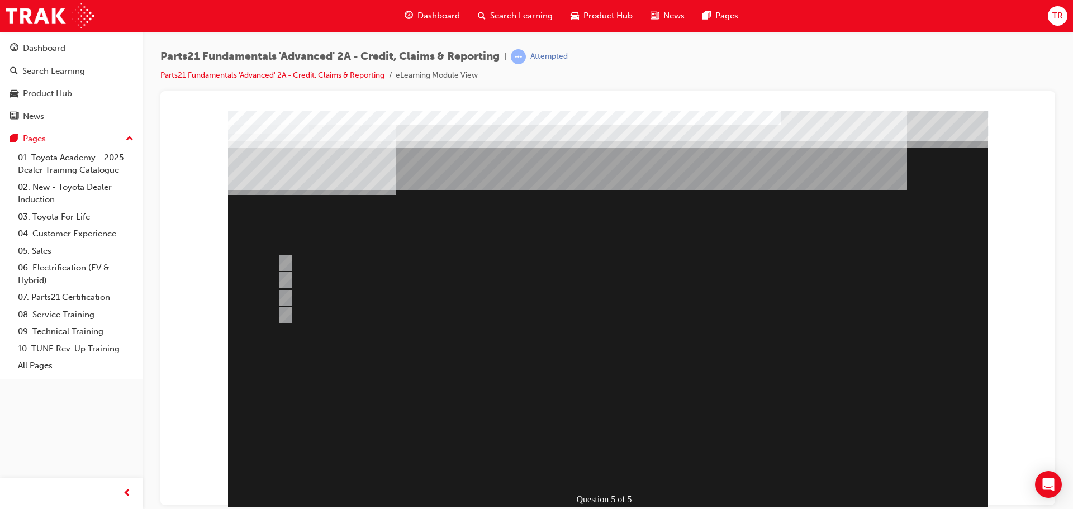
click at [356, 314] on div at bounding box center [608, 325] width 760 height 428
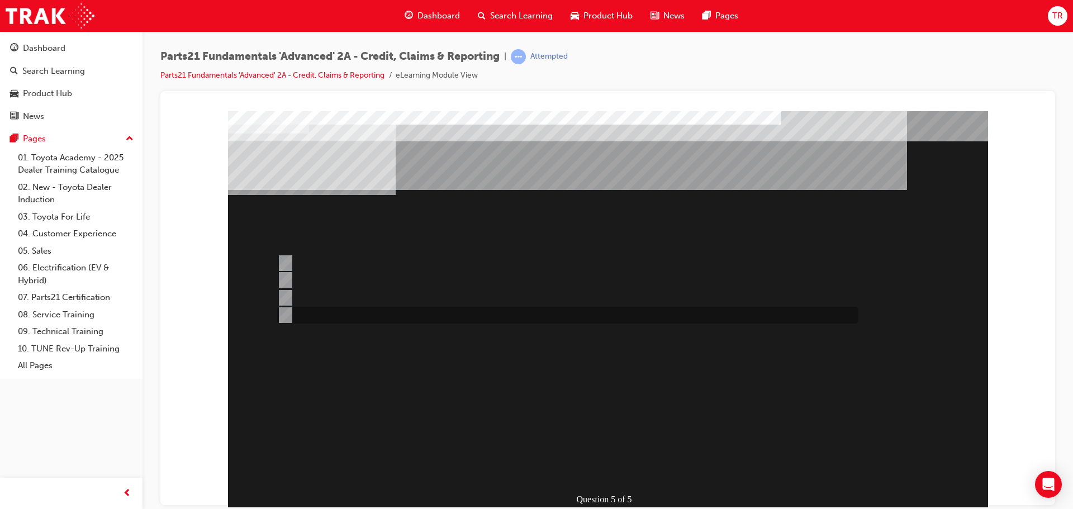
click at [318, 309] on div at bounding box center [564, 315] width 581 height 17
radio input "false"
radio input "true"
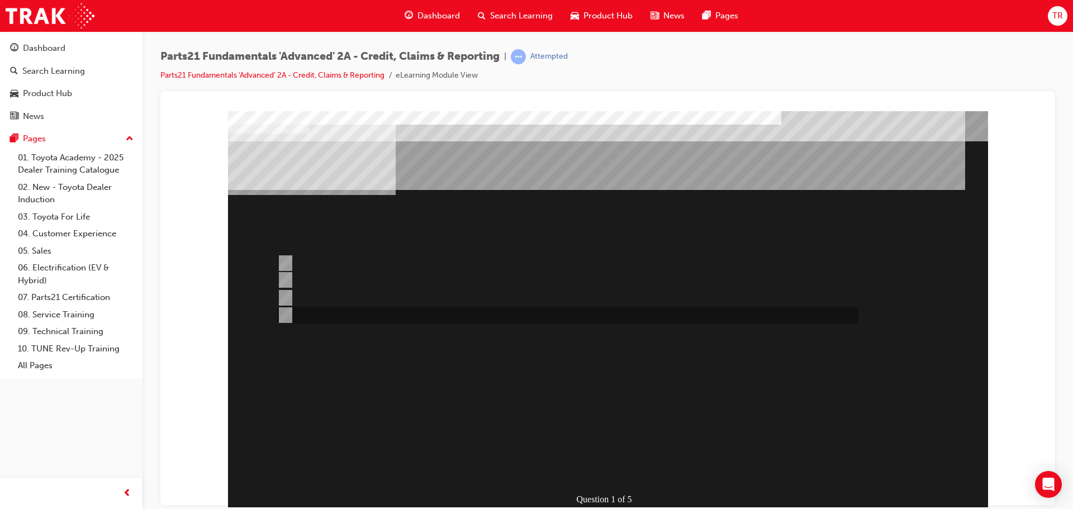
click at [300, 314] on div at bounding box center [564, 315] width 581 height 17
radio input "true"
click at [305, 280] on div at bounding box center [564, 280] width 581 height 17
radio input "true"
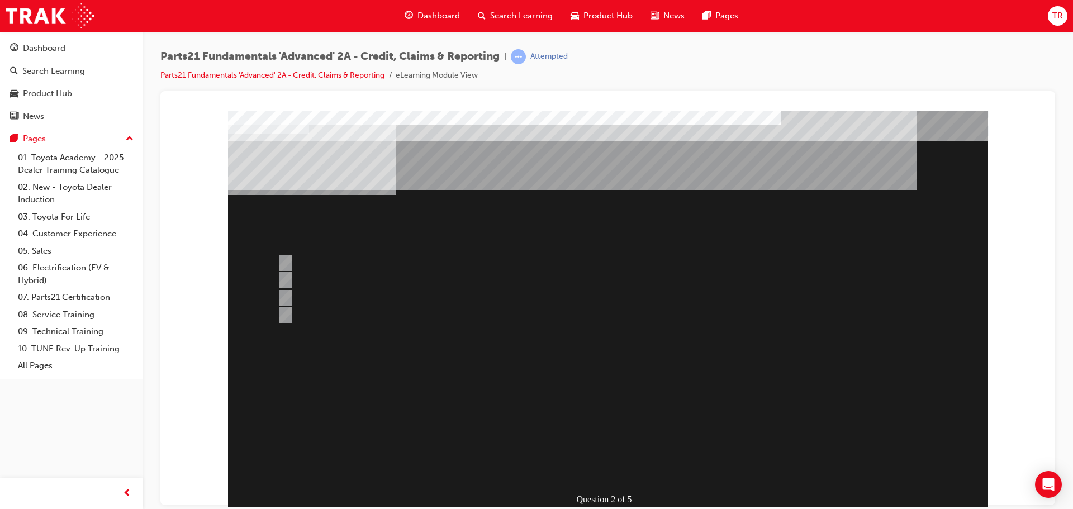
click at [316, 260] on div at bounding box center [564, 263] width 581 height 17
radio input "true"
drag, startPoint x: 309, startPoint y: 310, endPoint x: 360, endPoint y: 351, distance: 65.6
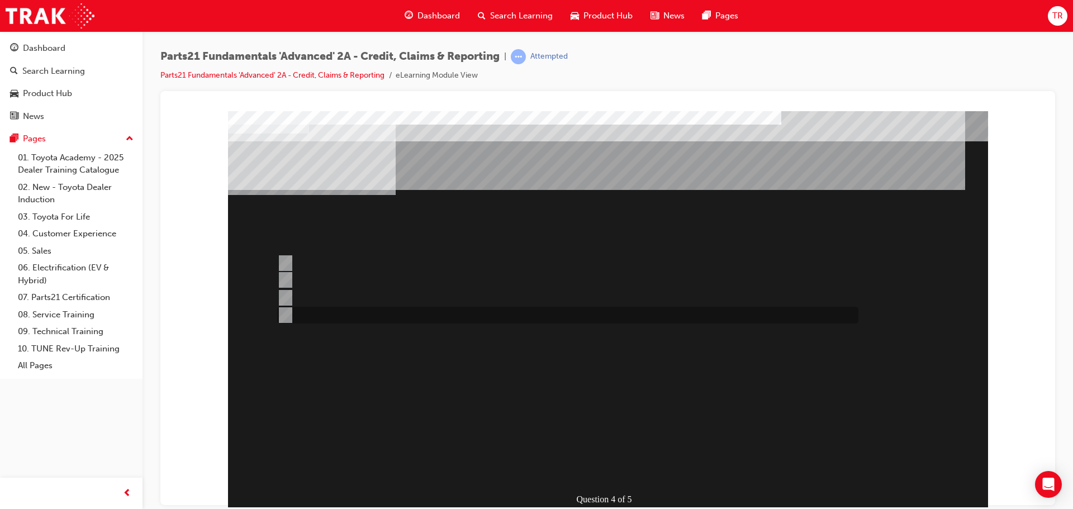
click at [314, 312] on div at bounding box center [564, 315] width 581 height 17
radio input "true"
click at [287, 252] on div "Question 5 of 5" at bounding box center [608, 312] width 760 height 402
drag, startPoint x: 291, startPoint y: 257, endPoint x: 430, endPoint y: 341, distance: 162.8
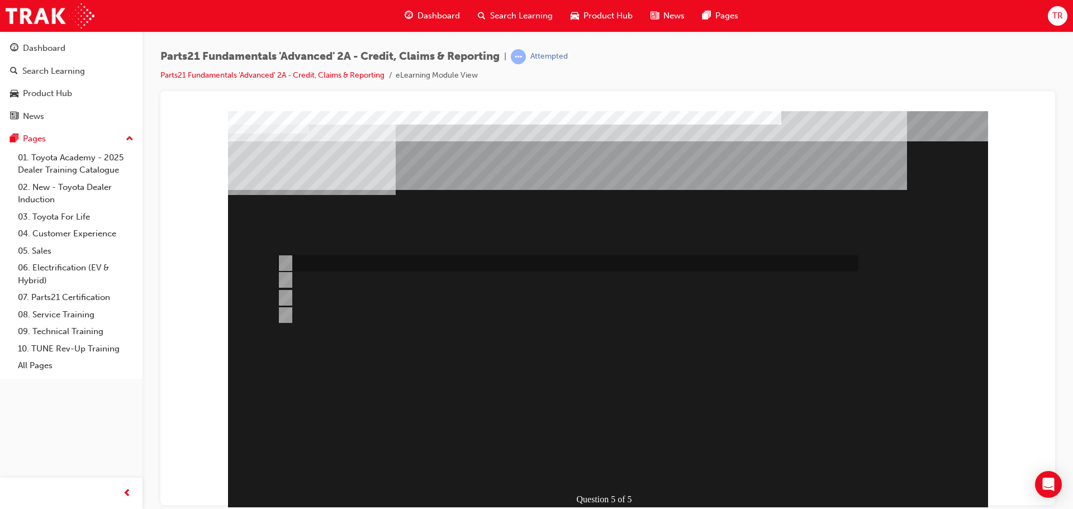
click at [291, 258] on div at bounding box center [564, 263] width 581 height 17
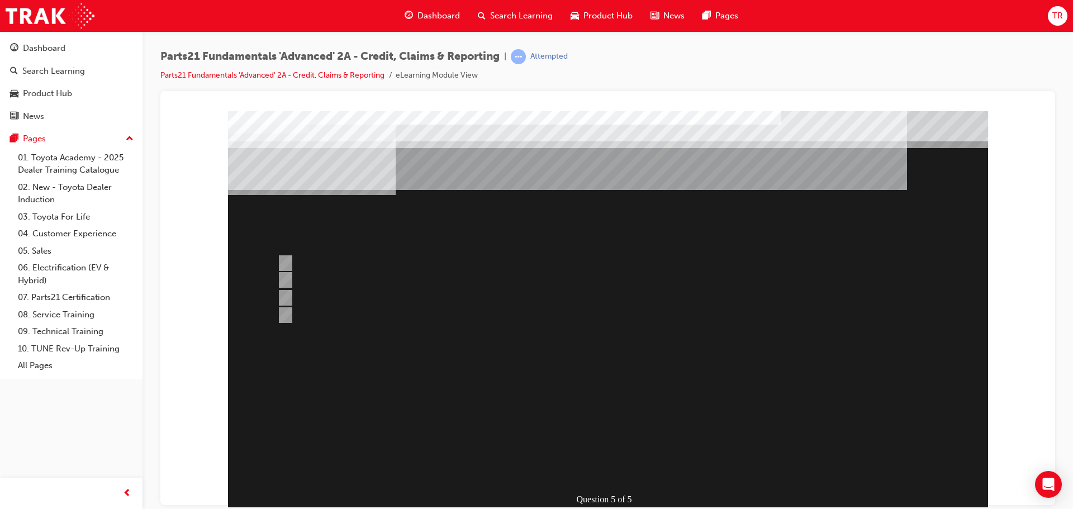
click at [329, 279] on div at bounding box center [608, 325] width 760 height 428
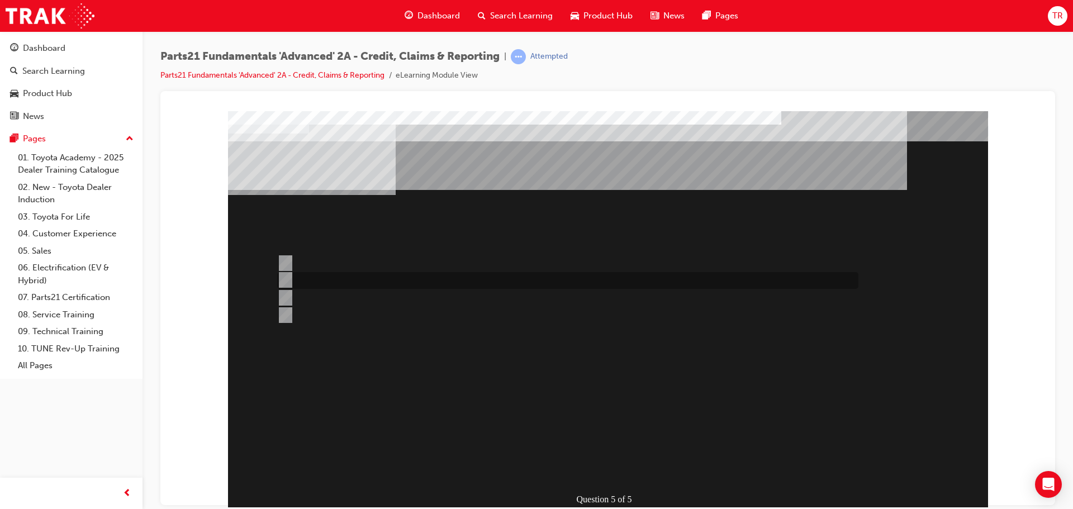
click at [332, 273] on div at bounding box center [564, 280] width 581 height 17
radio input "false"
click at [331, 302] on div at bounding box center [564, 298] width 581 height 17
radio input "false"
radio input "true"
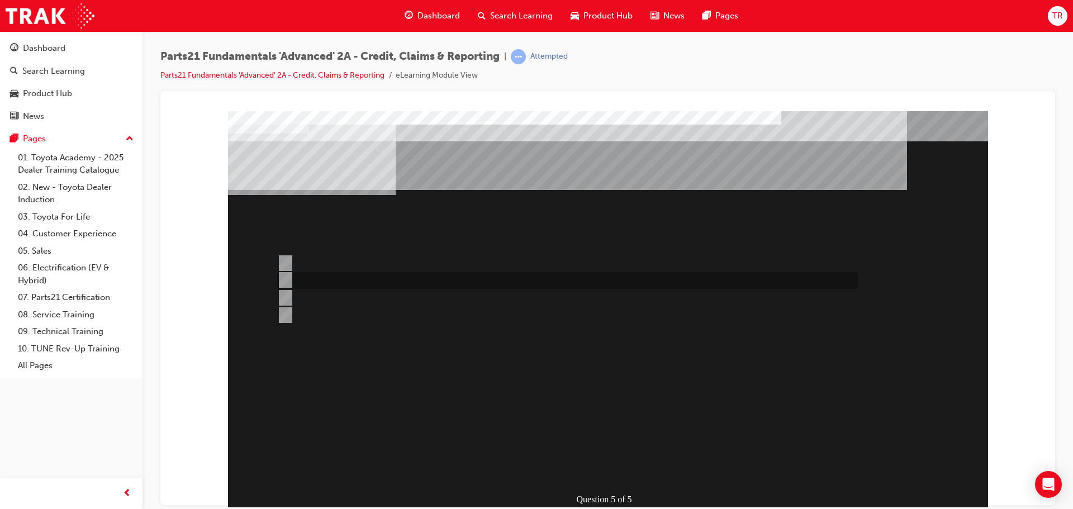
click at [309, 275] on div at bounding box center [564, 280] width 581 height 17
click at [317, 292] on div at bounding box center [564, 298] width 581 height 17
radio input "false"
radio input "true"
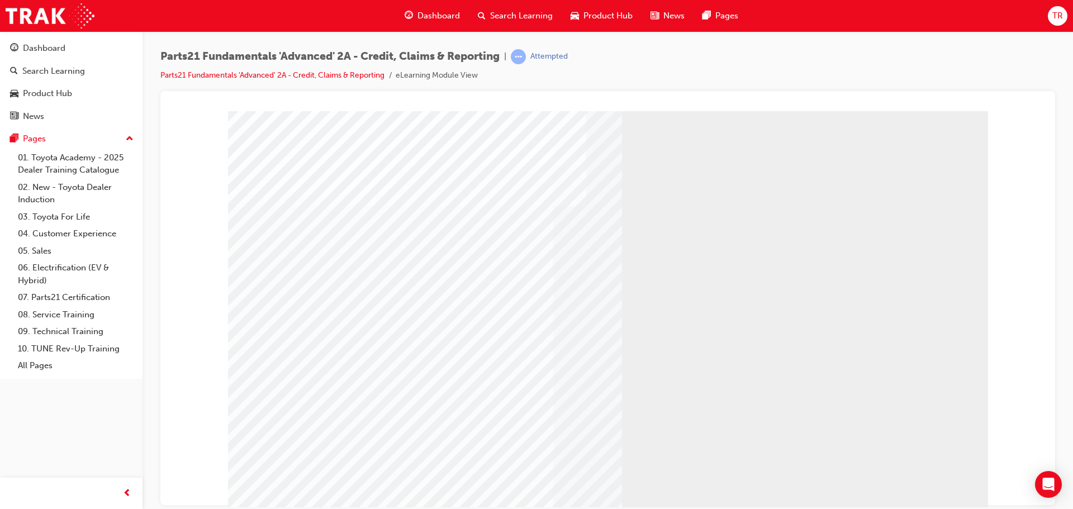
click at [79, 54] on div "Dashboard" at bounding box center [71, 48] width 122 height 14
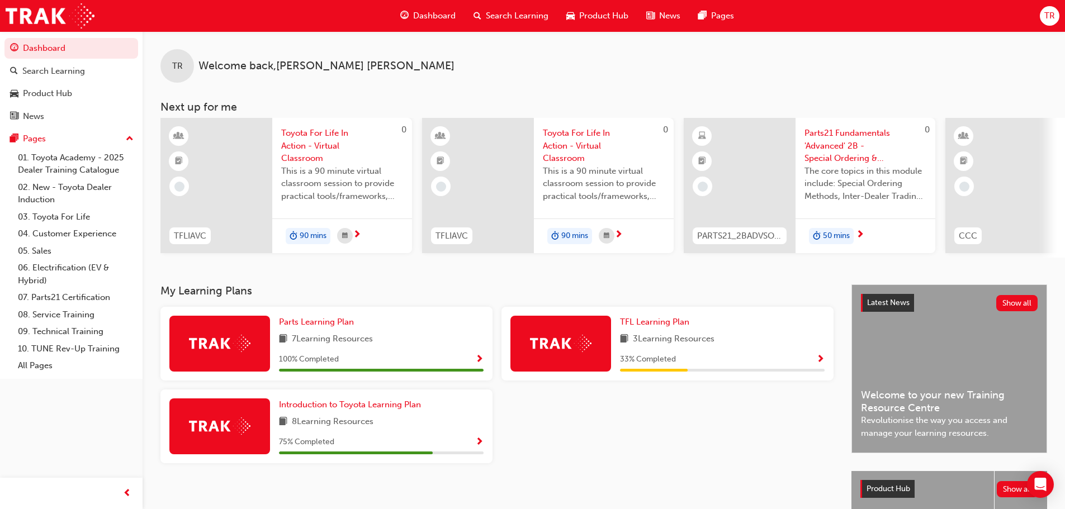
click at [827, 152] on span "Parts21 Fundamentals 'Advanced' 2B - Special Ordering & Heijunka" at bounding box center [865, 146] width 122 height 38
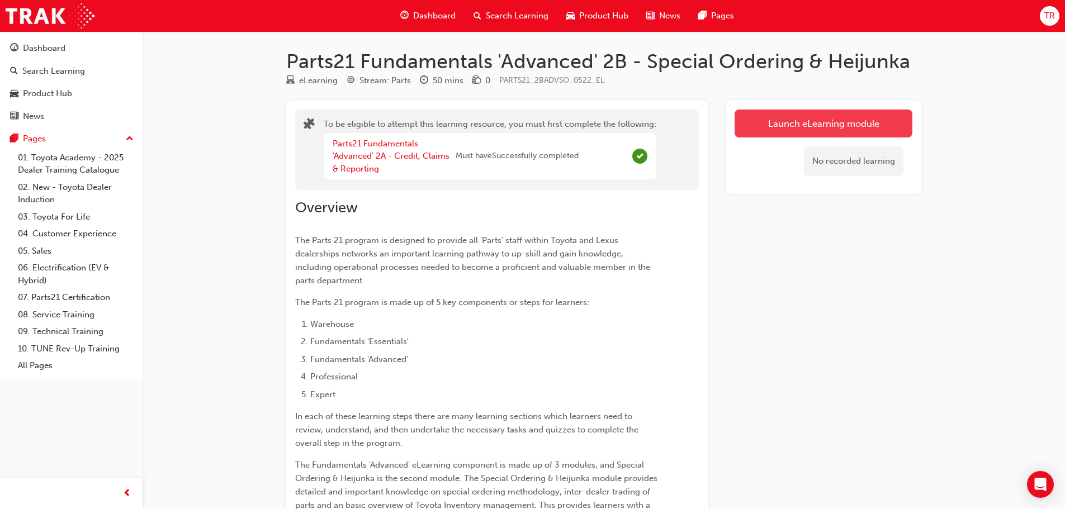
click at [902, 126] on button "Launch eLearning module" at bounding box center [823, 124] width 178 height 28
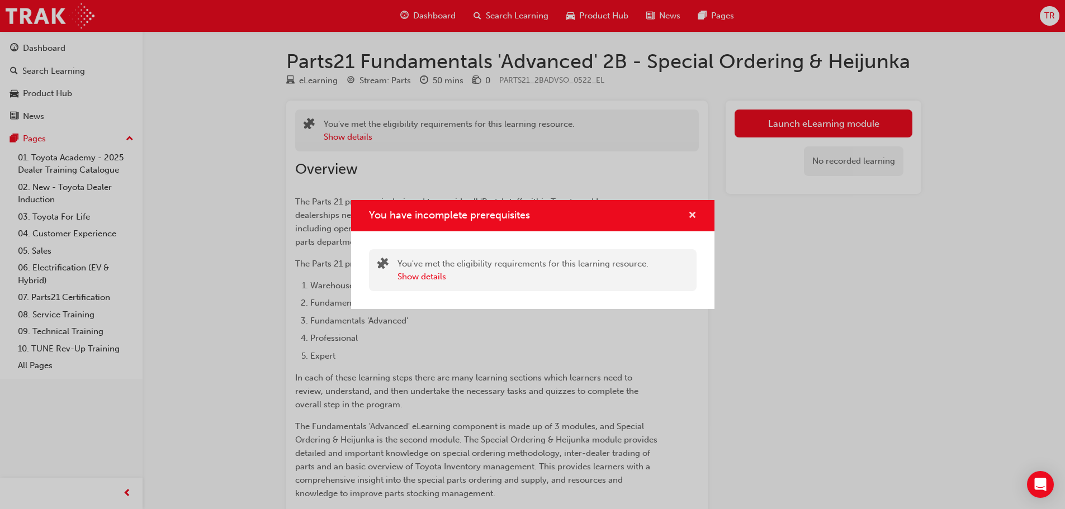
click at [691, 216] on span "cross-icon" at bounding box center [692, 216] width 8 height 10
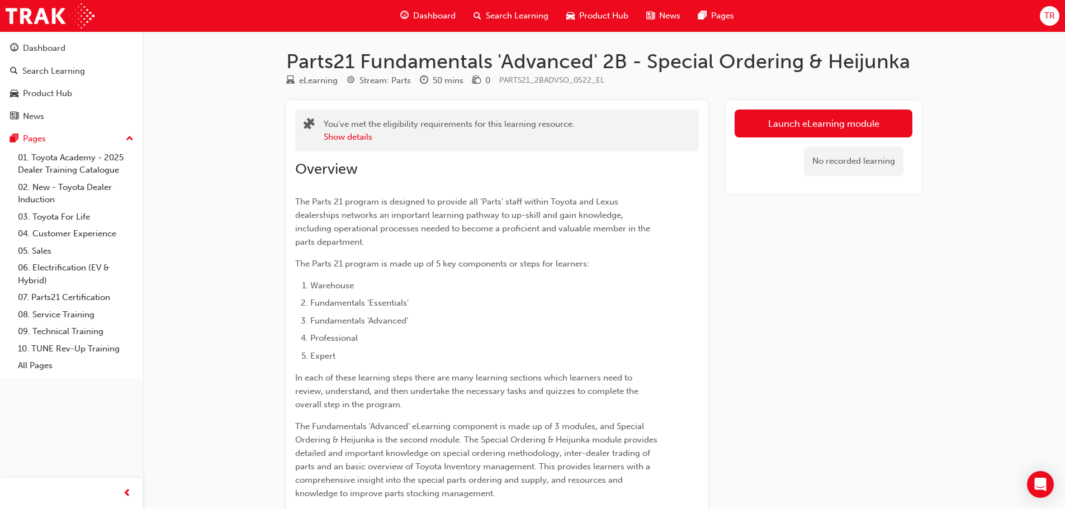
click at [82, 37] on button "Dashboard Search Learning Product Hub News Pages" at bounding box center [71, 82] width 134 height 93
click at [102, 50] on div "Dashboard" at bounding box center [71, 48] width 122 height 14
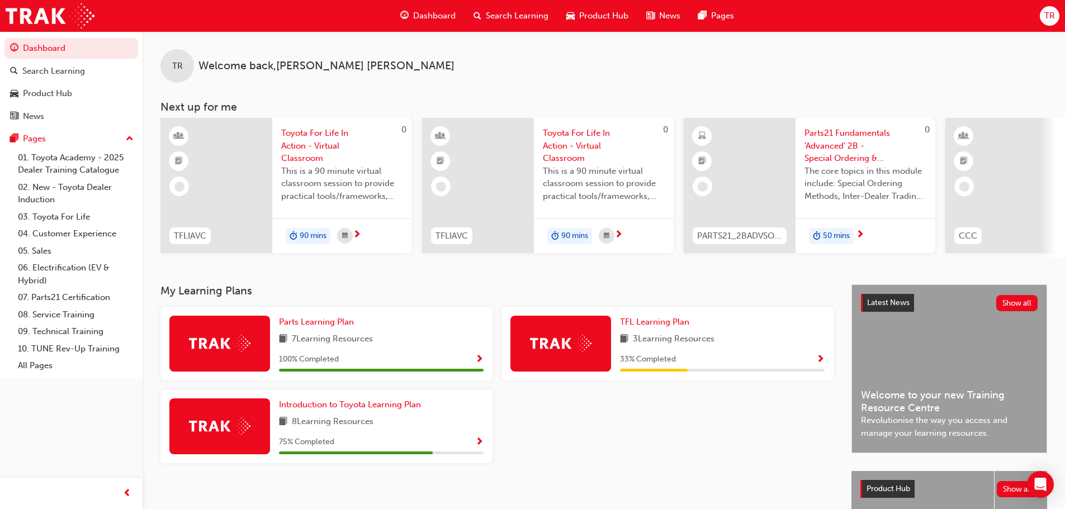
click at [835, 145] on span "Parts21 Fundamentals 'Advanced' 2B - Special Ordering & Heijunka" at bounding box center [865, 146] width 122 height 38
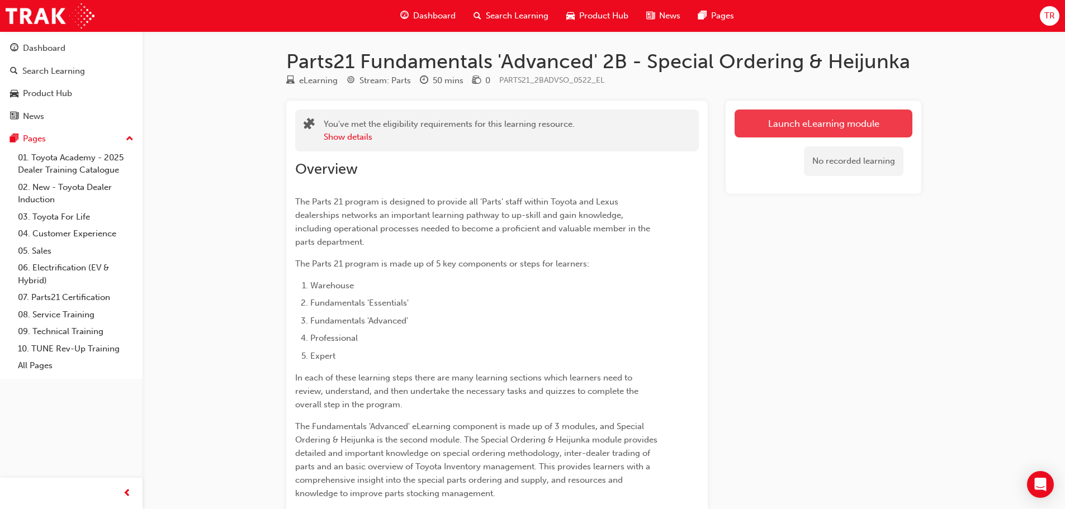
click at [841, 125] on button "Launch eLearning module" at bounding box center [823, 124] width 178 height 28
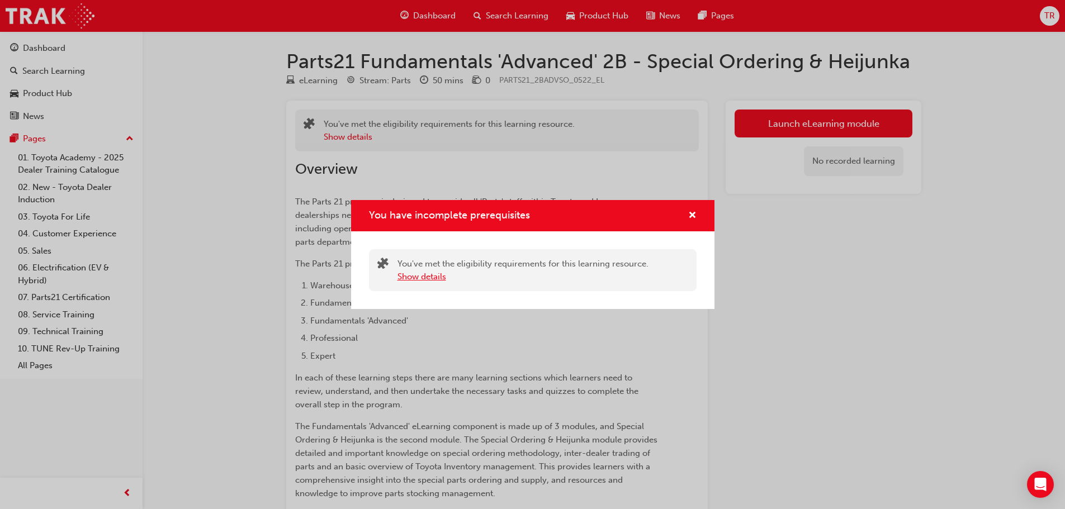
click at [418, 276] on button "Show details" at bounding box center [421, 277] width 49 height 13
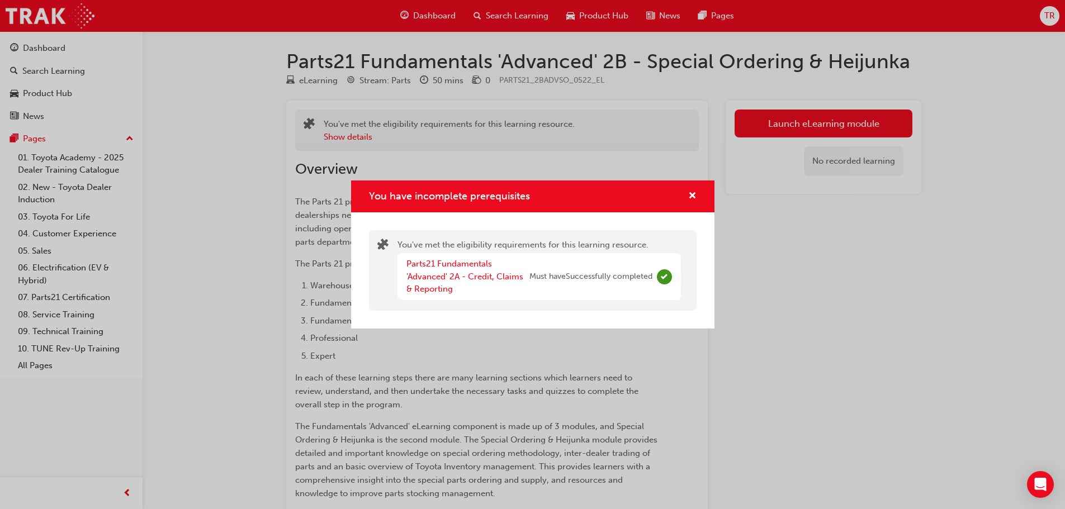
click at [697, 196] on div "You have incomplete prerequisites" at bounding box center [532, 197] width 363 height 32
click at [695, 194] on span "cross-icon" at bounding box center [692, 197] width 8 height 10
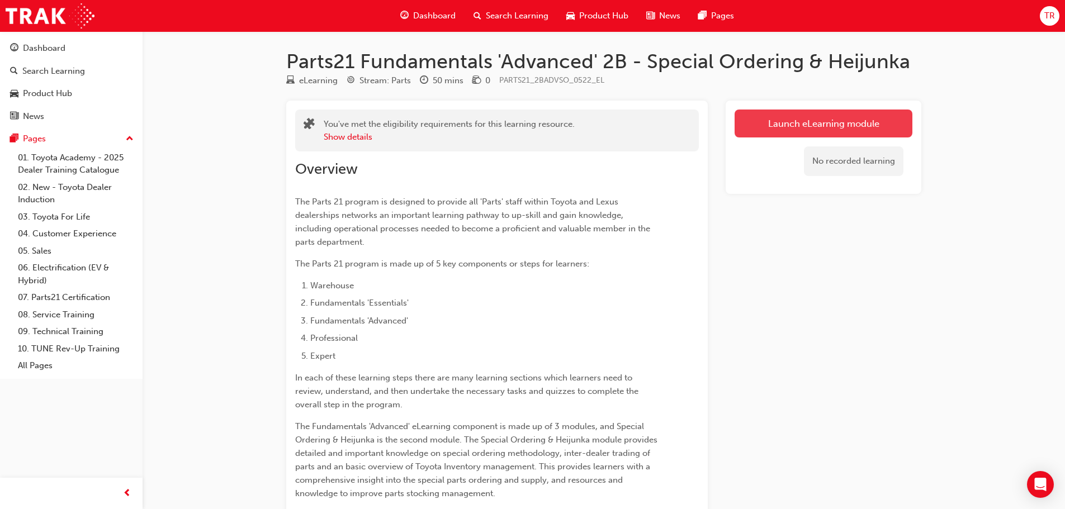
click at [852, 137] on link "Launch eLearning module" at bounding box center [823, 124] width 178 height 28
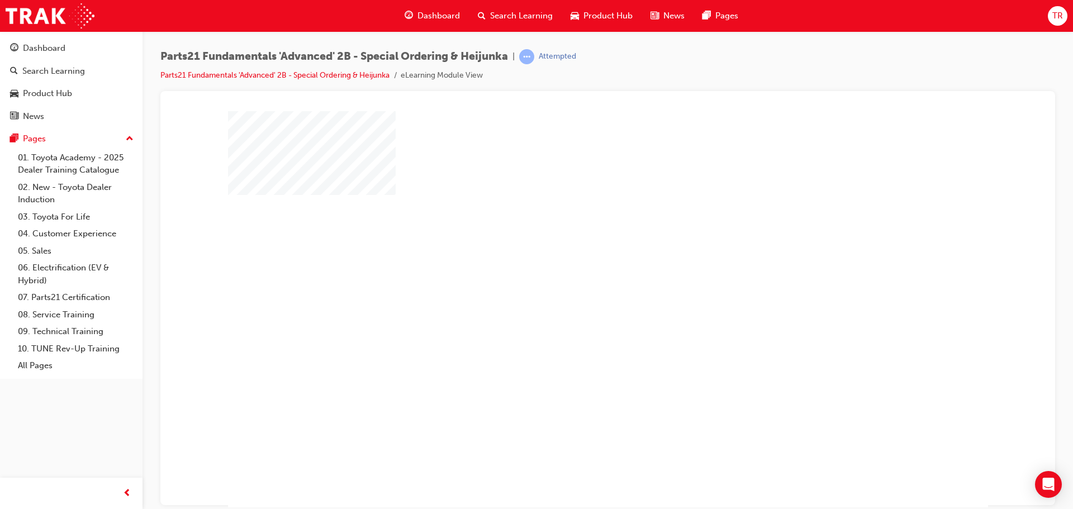
click at [576, 277] on div "play" at bounding box center [576, 277] width 0 height 0
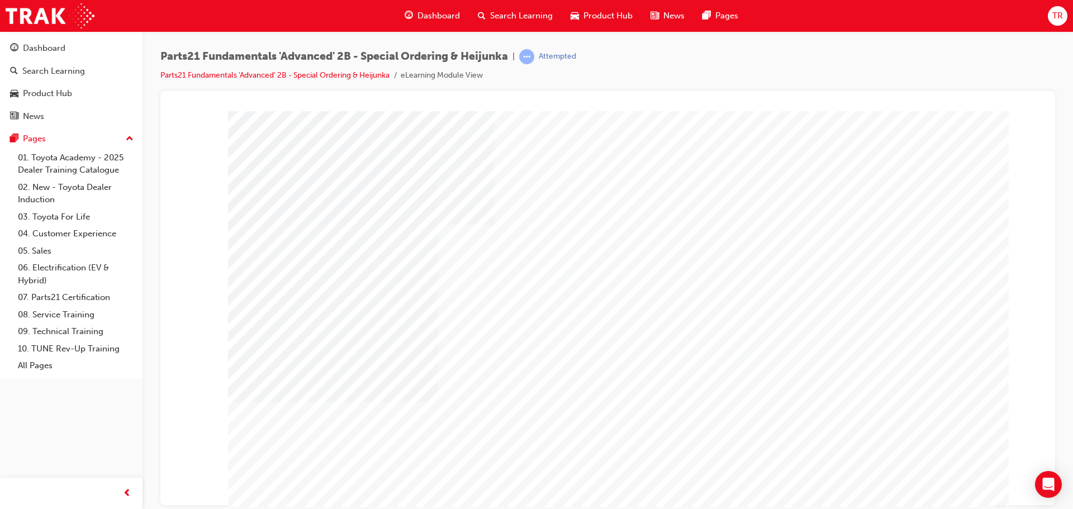
type input "boomer"
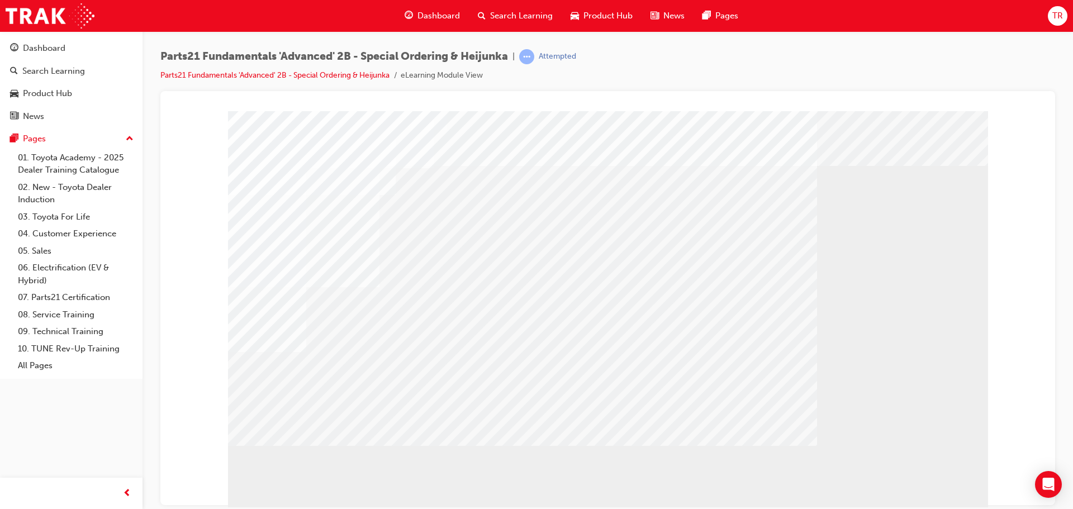
drag, startPoint x: 653, startPoint y: 374, endPoint x: 387, endPoint y: 456, distance: 278.8
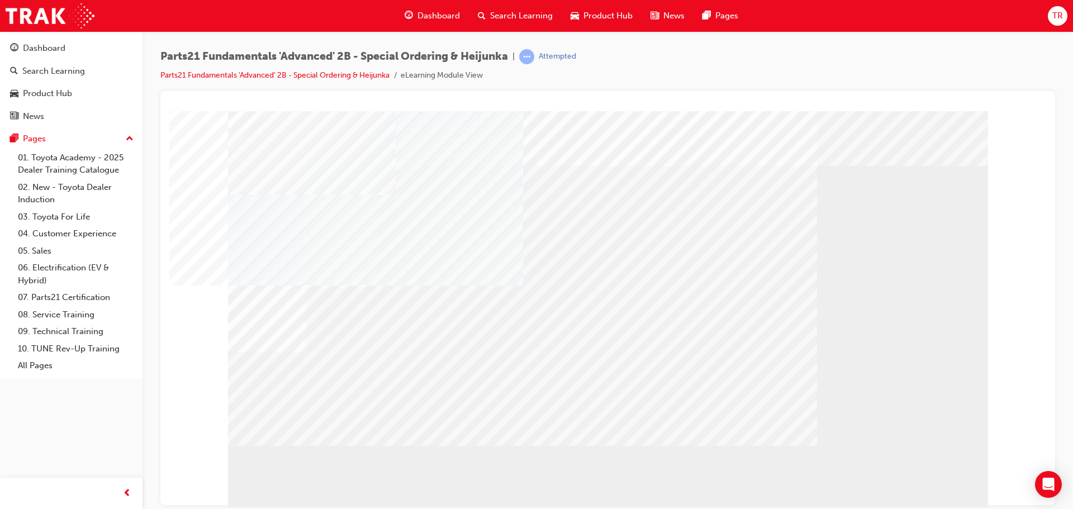
drag, startPoint x: 668, startPoint y: 373, endPoint x: 468, endPoint y: 378, distance: 200.1
